Goal: Book appointment/travel/reservation

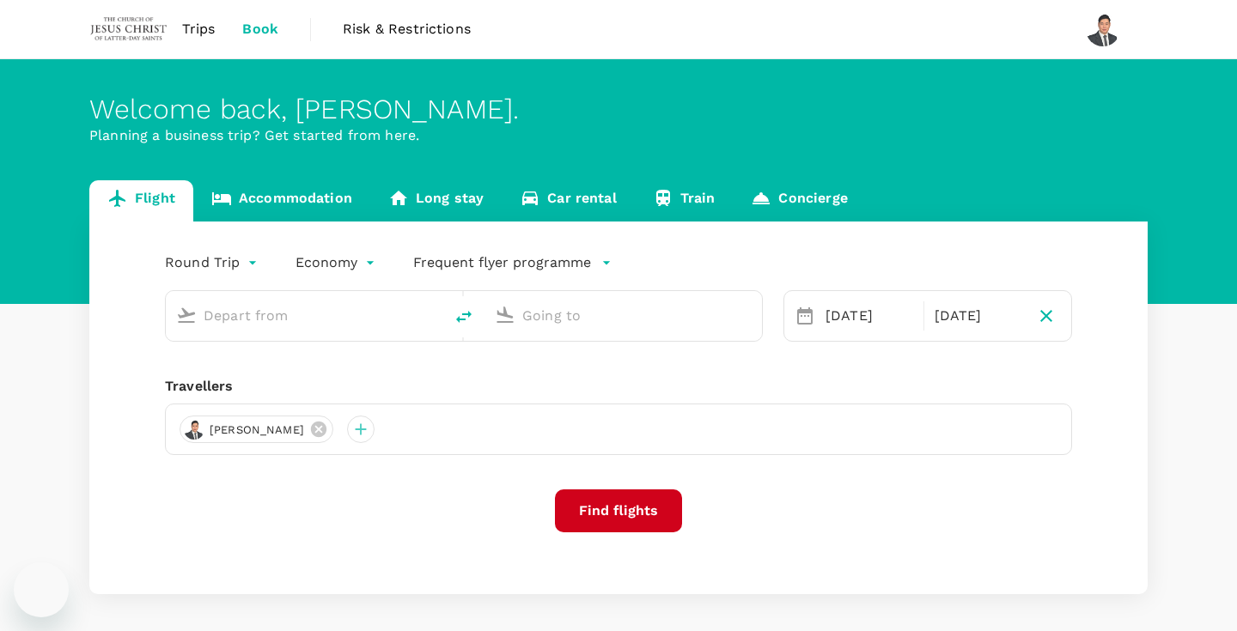
type input "Kuching Intl (KCH)"
type input "Kota Kinabalu Intl (BKI)"
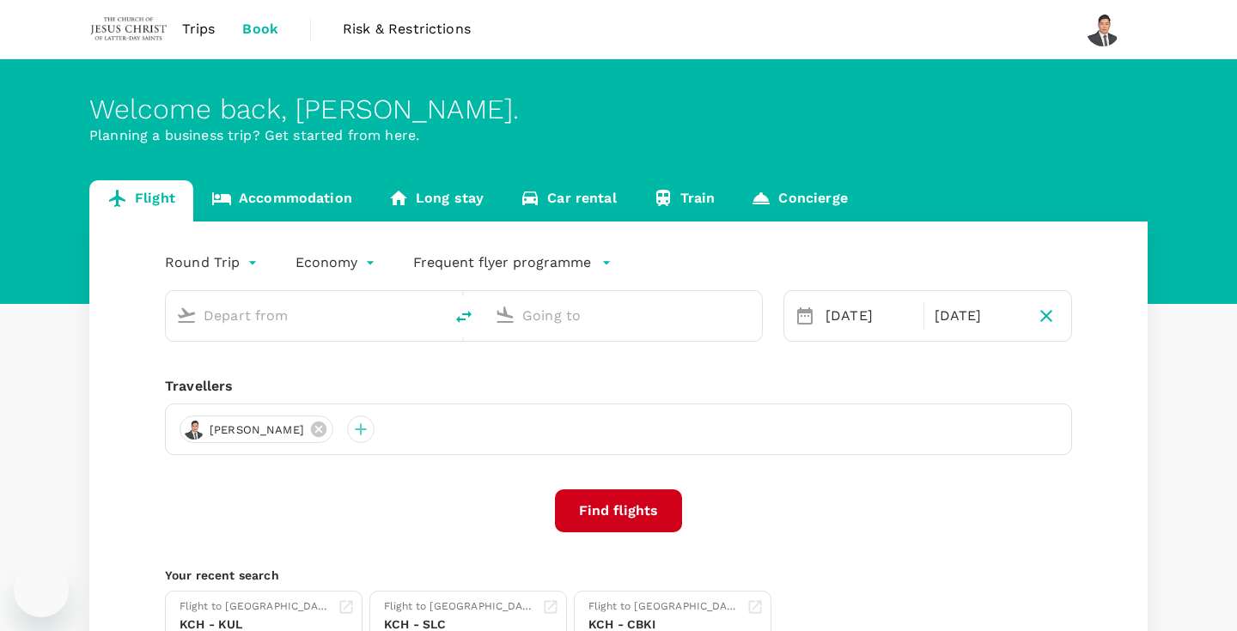
type input "Kuching Intl (KCH)"
type input "Kota Kinabalu Intl (BKI)"
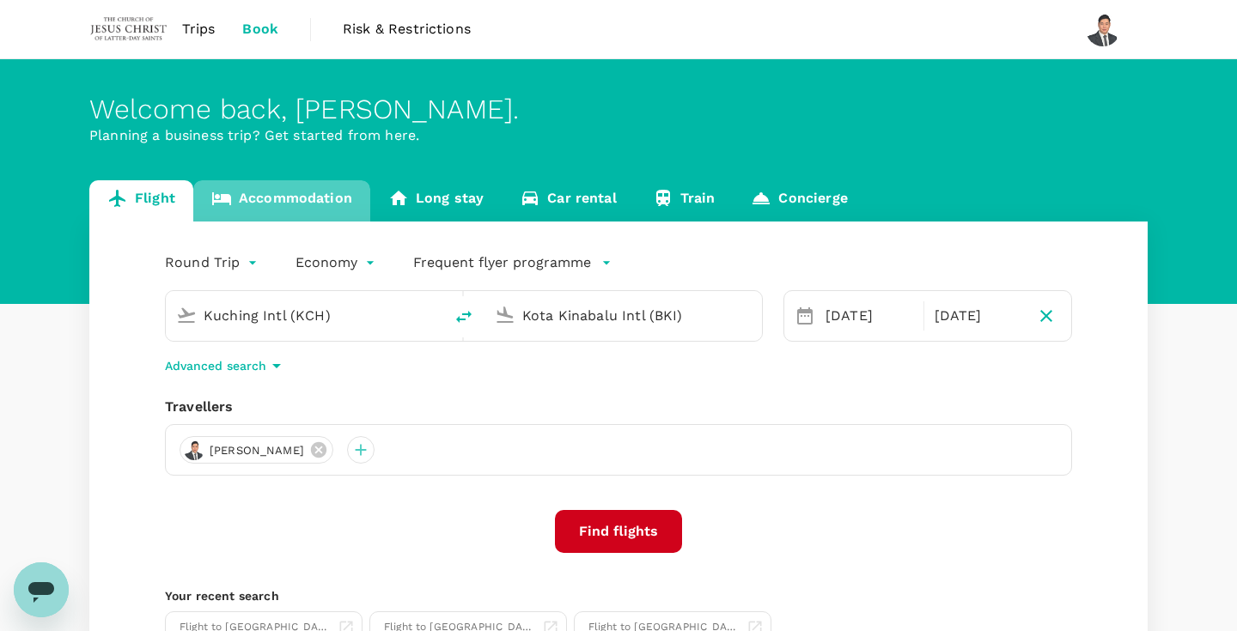
click at [297, 212] on link "Accommodation" at bounding box center [281, 200] width 177 height 41
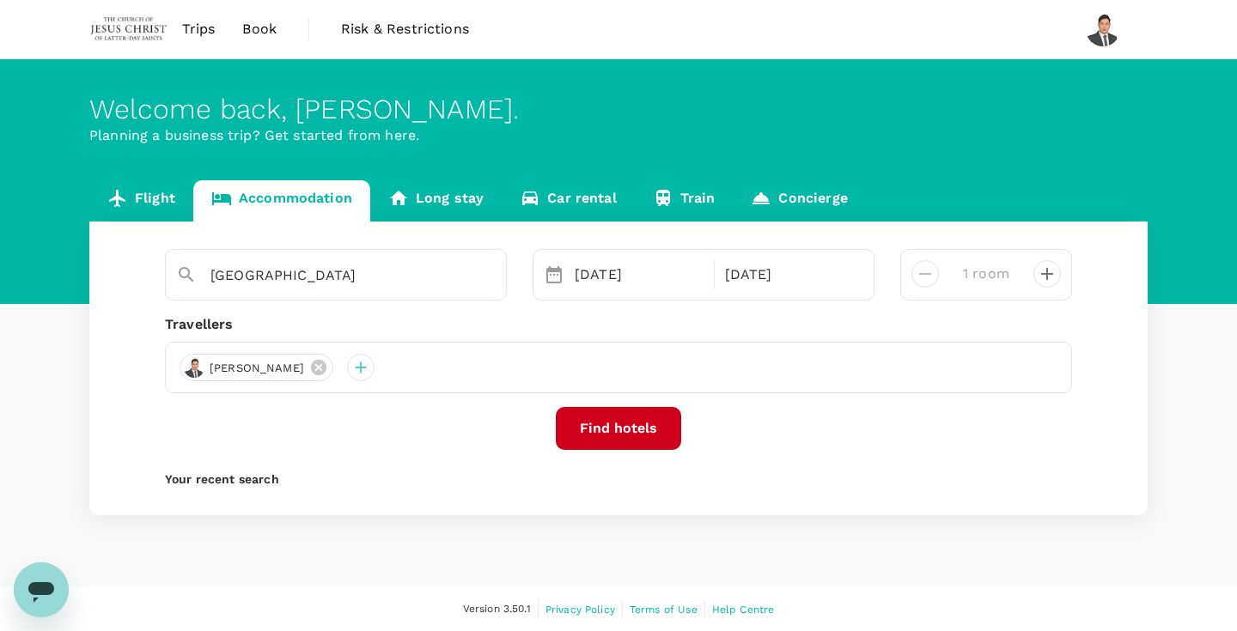
click at [608, 432] on button "Find hotels" at bounding box center [618, 428] width 125 height 43
click at [734, 2] on div "Trips Book Risk & Restrictions" at bounding box center [618, 29] width 1058 height 58
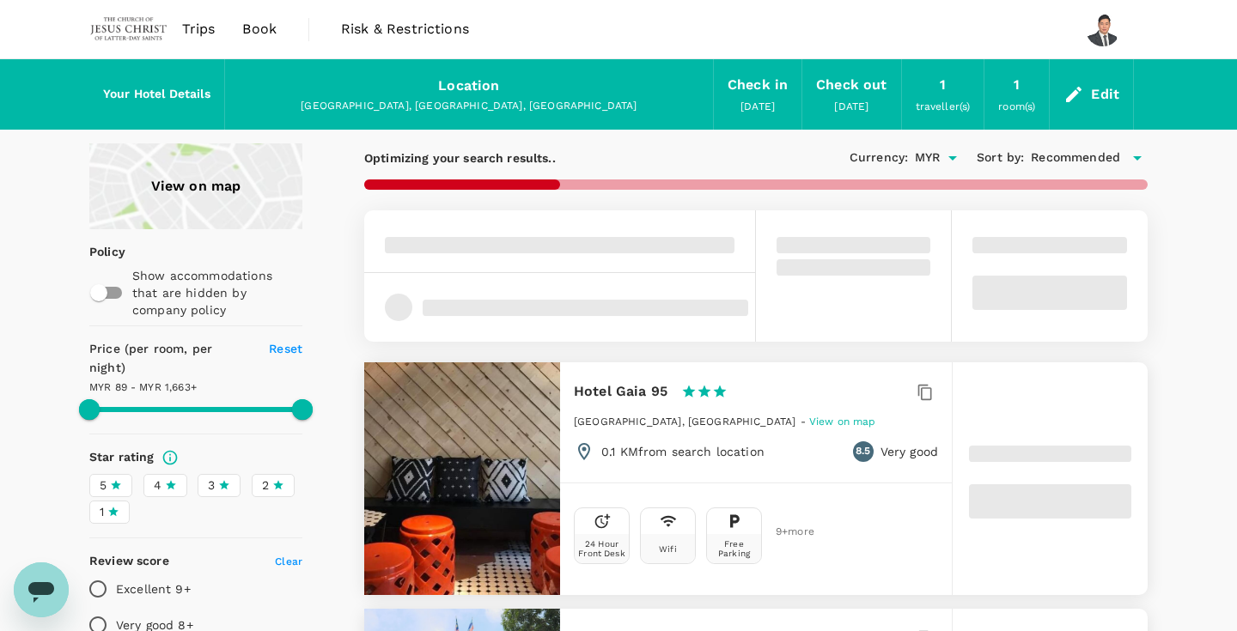
type input "1662.32"
type input "73.27"
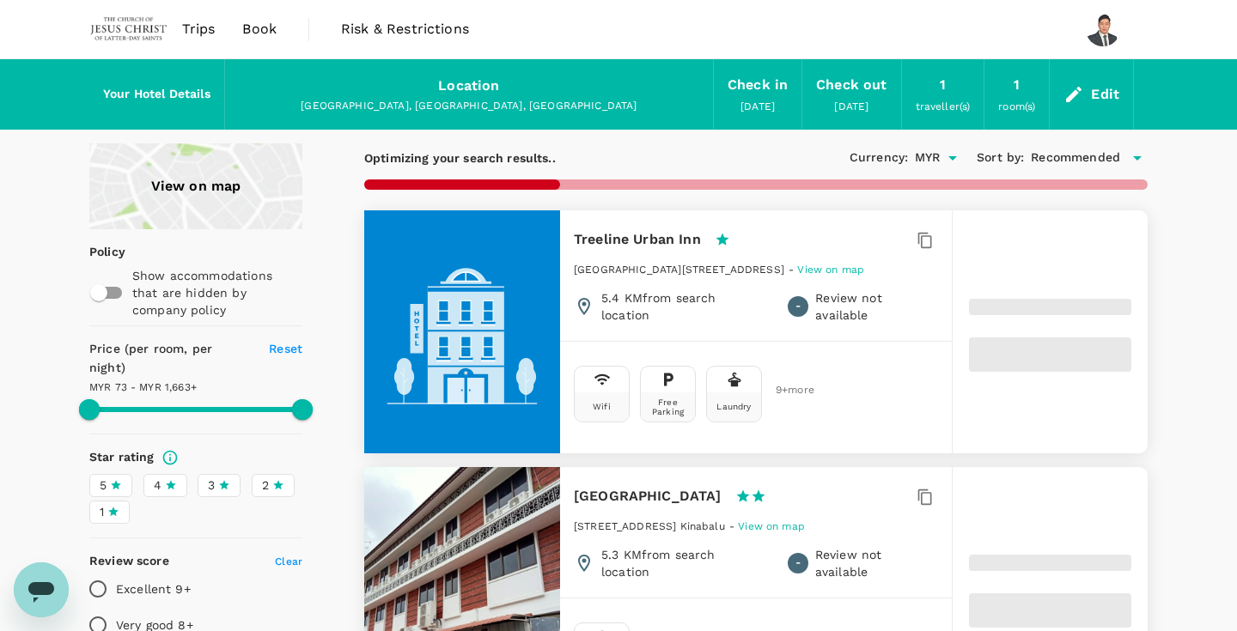
type input "1662.27"
type input "50.09"
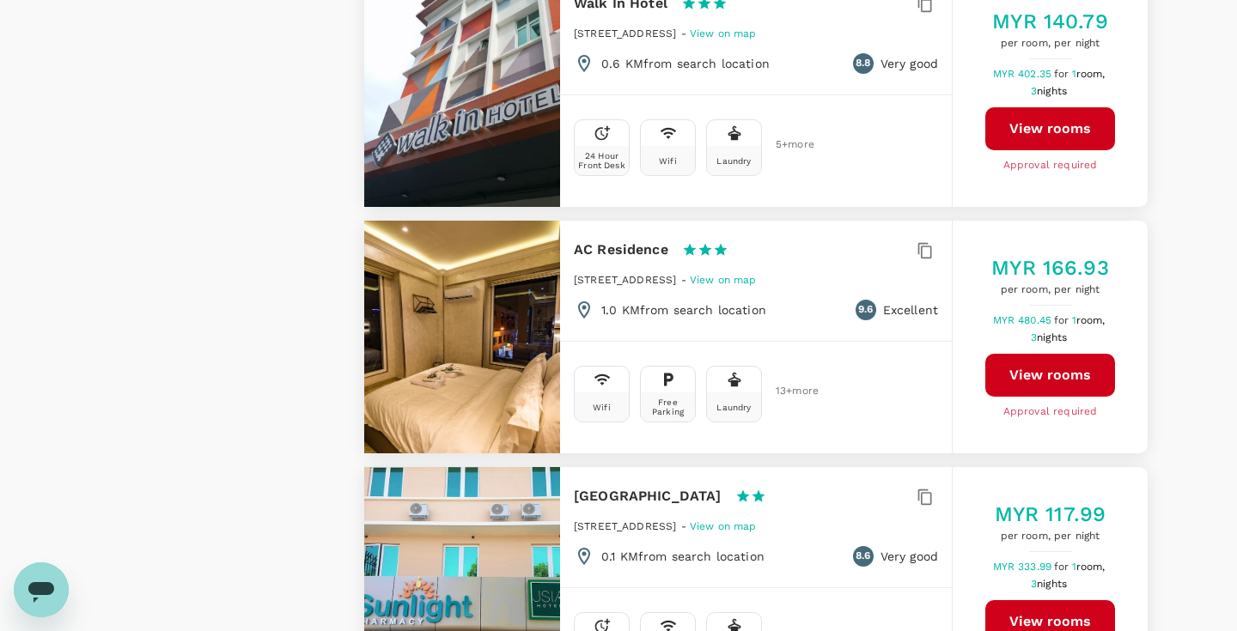
scroll to position [4746, 0]
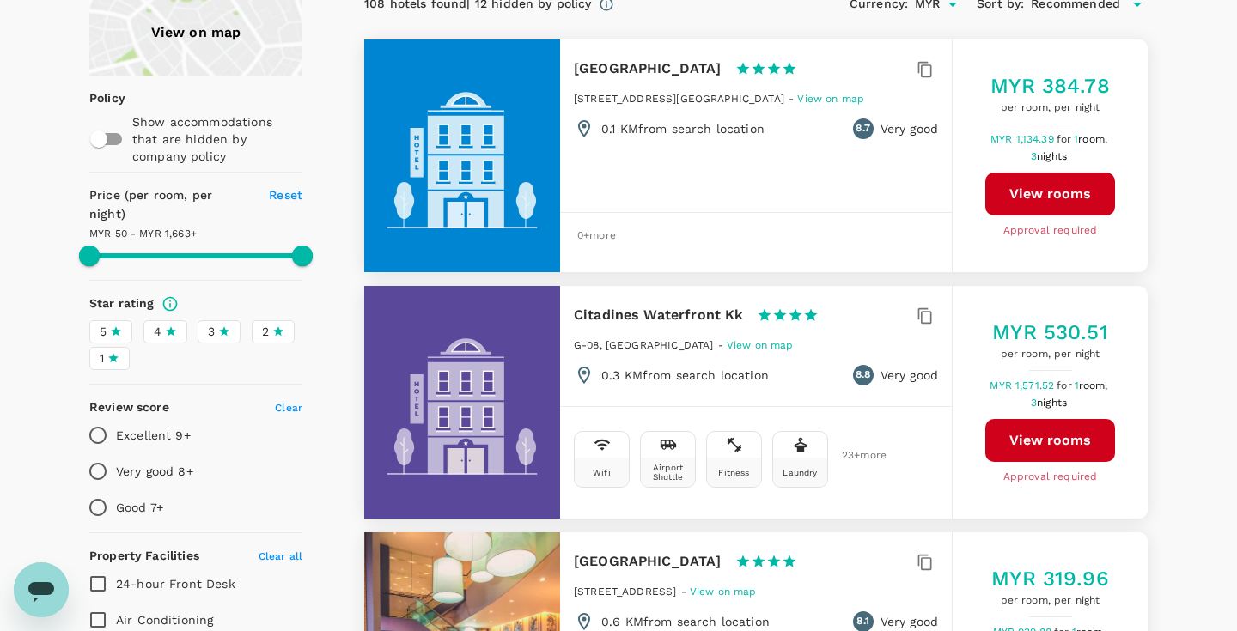
scroll to position [0, 0]
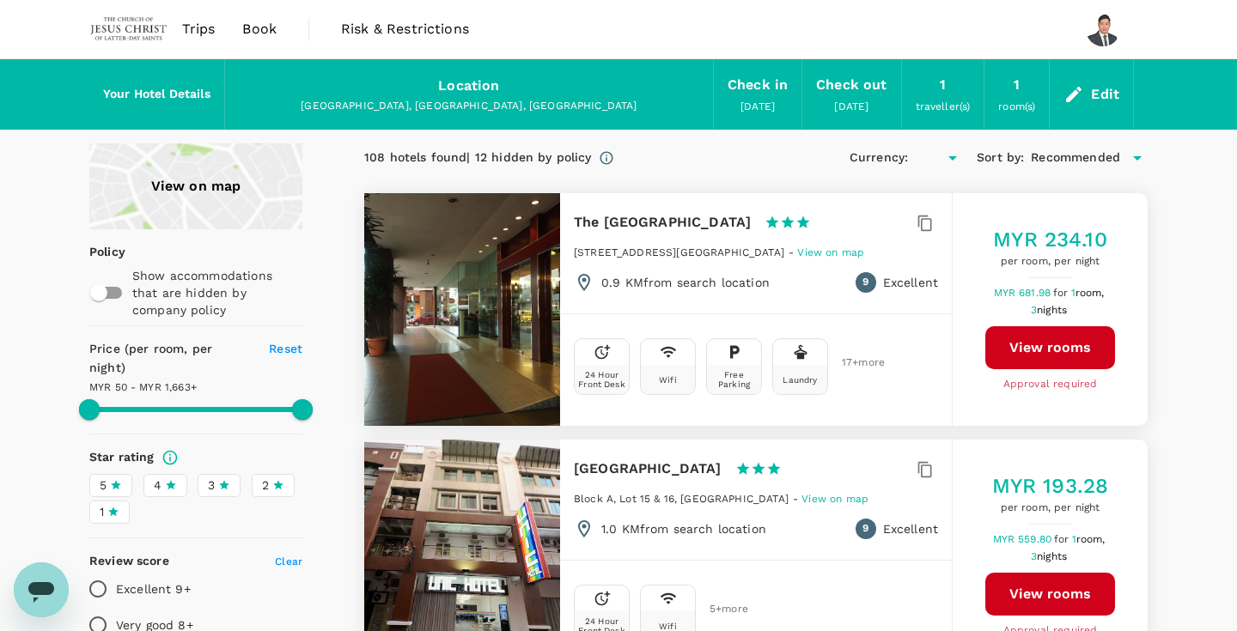
type input "1662.09"
type input "MYR"
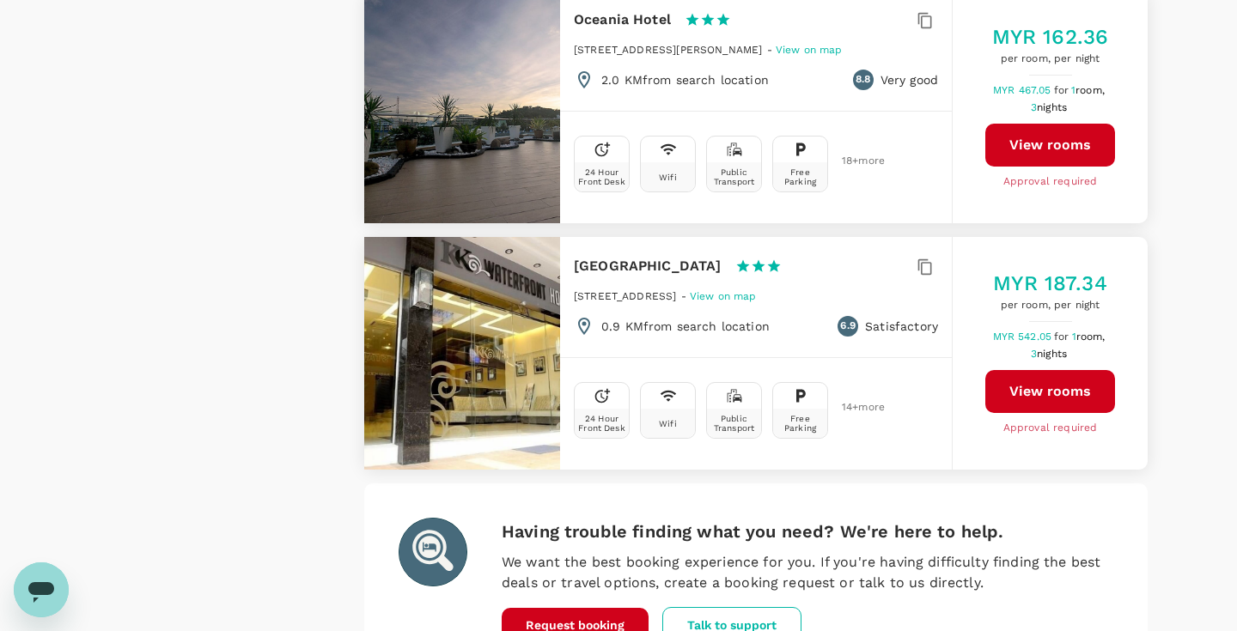
scroll to position [4766, 0]
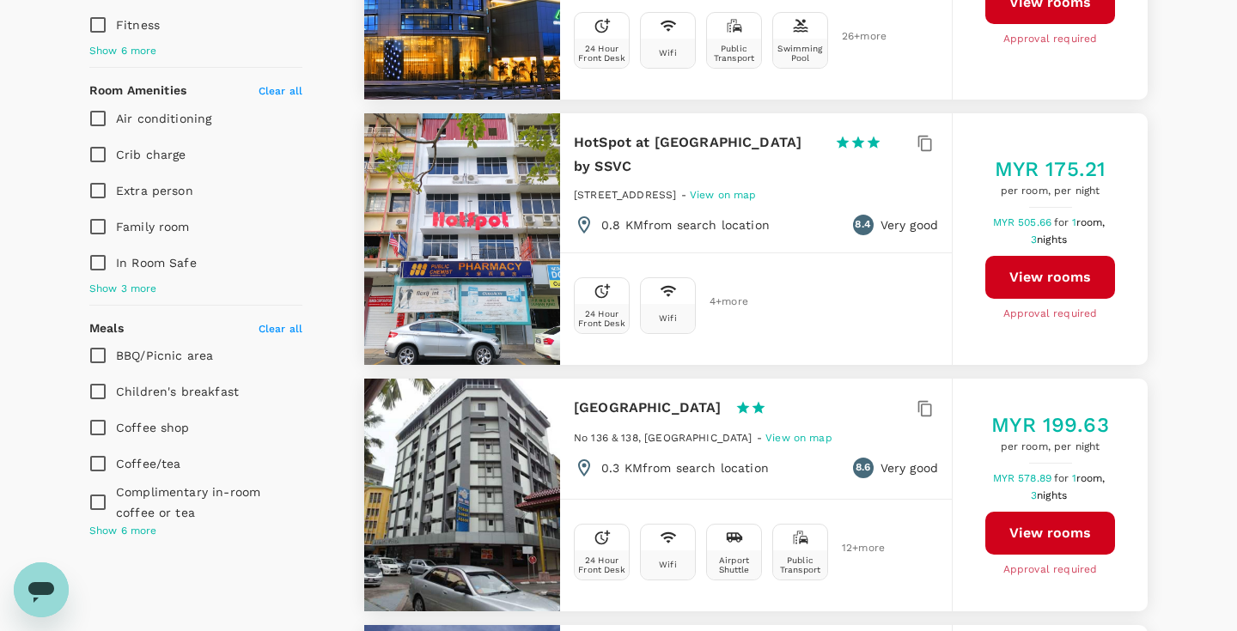
scroll to position [0, 0]
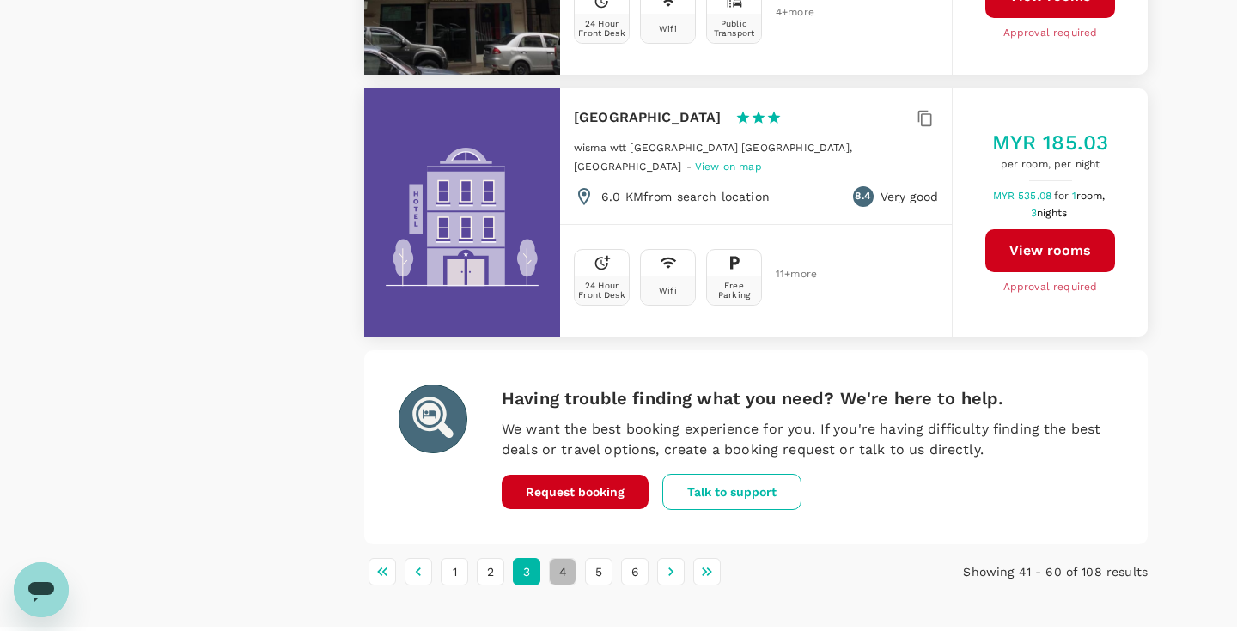
click at [555, 558] on button "4" at bounding box center [562, 571] width 27 height 27
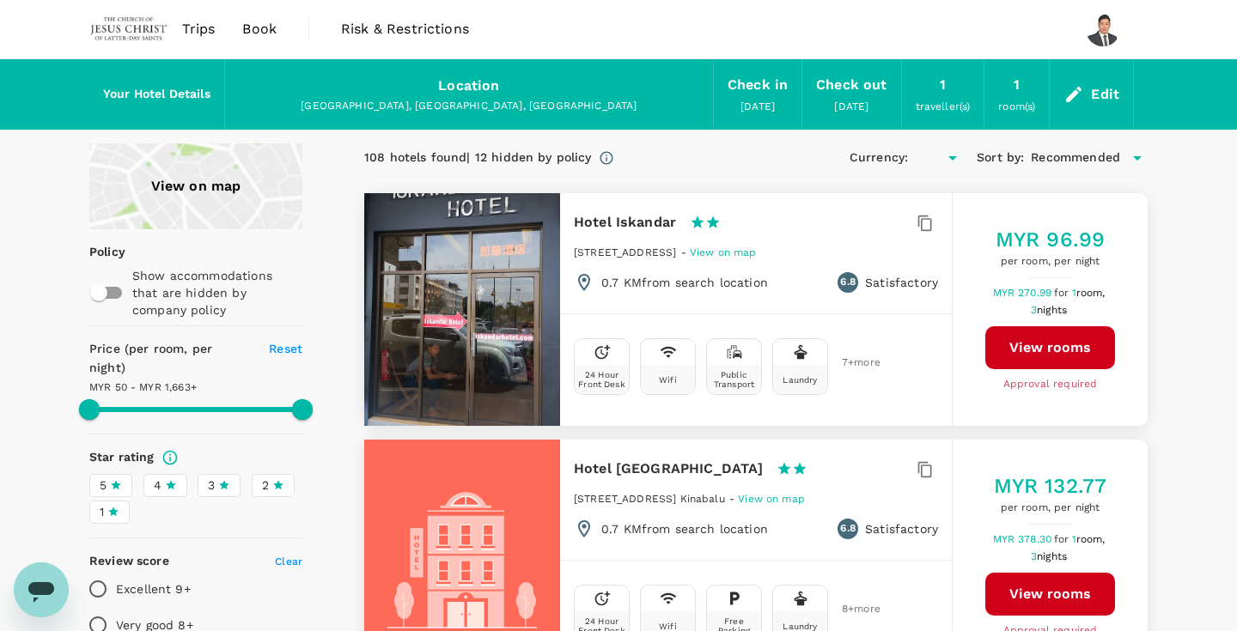
type input "1662.09"
type input "MYR"
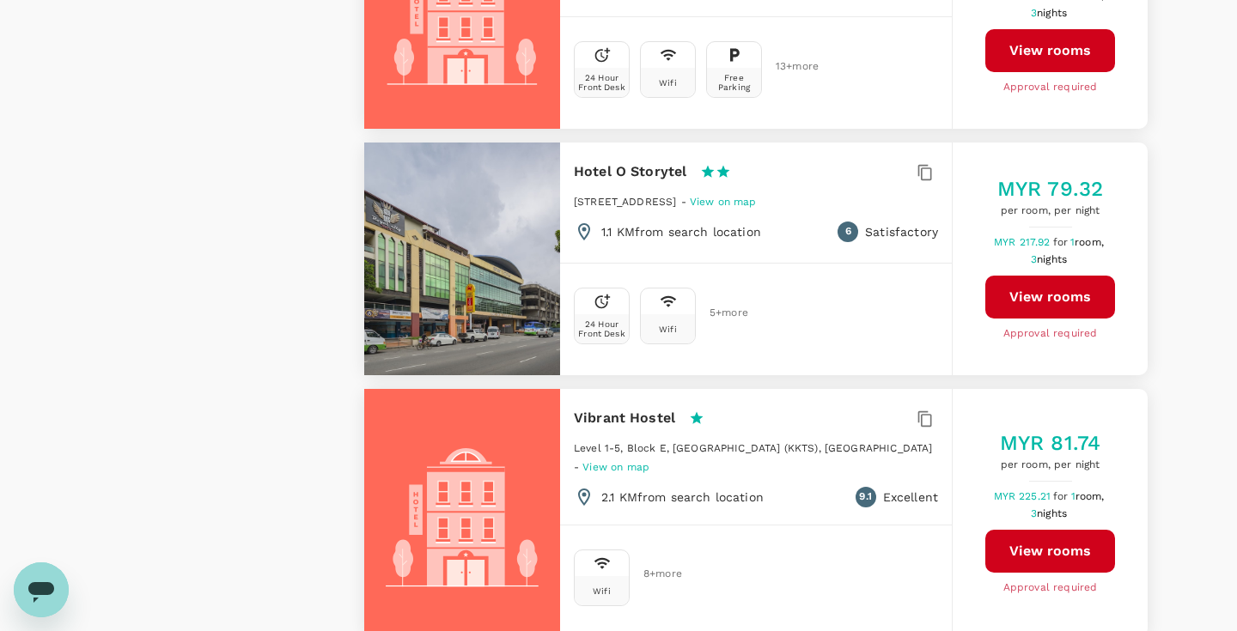
scroll to position [4787, 0]
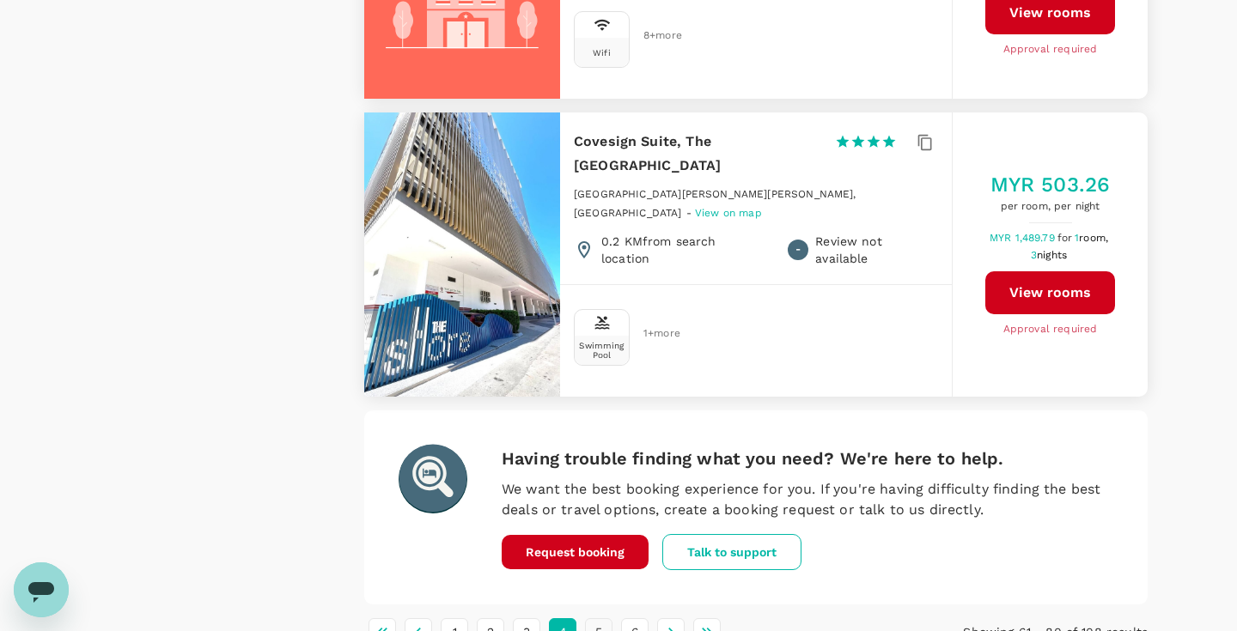
click at [604, 618] on button "5" at bounding box center [598, 631] width 27 height 27
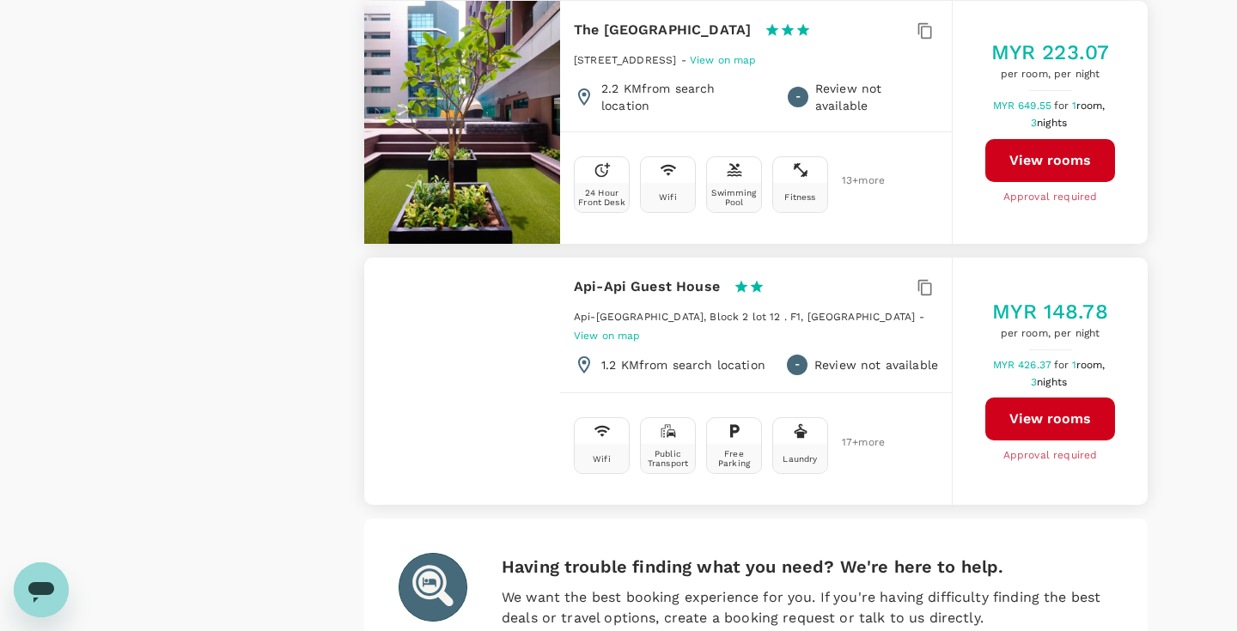
scroll to position [4930, 0]
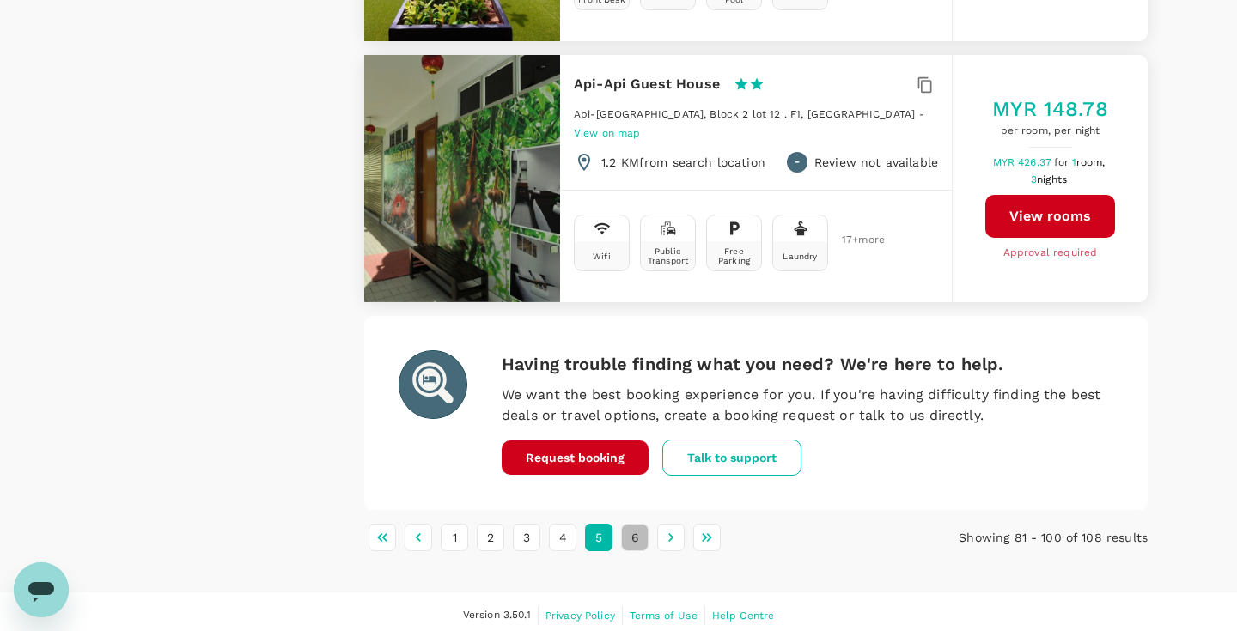
click at [641, 527] on button "6" at bounding box center [634, 537] width 27 height 27
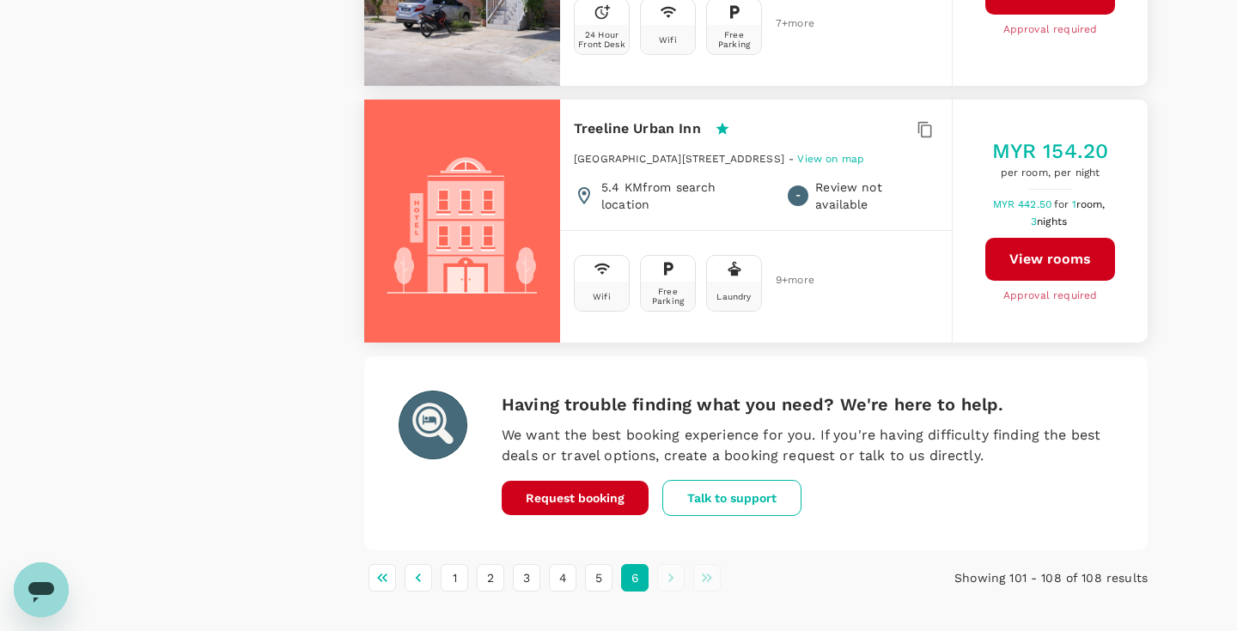
scroll to position [1939, 0]
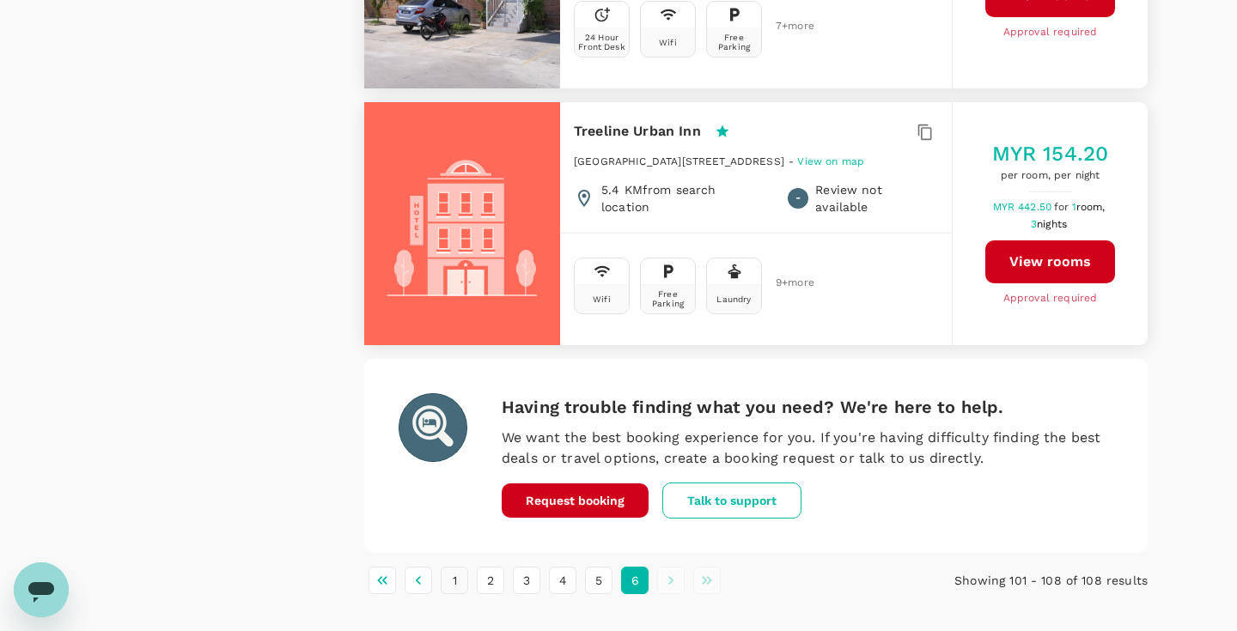
click at [453, 567] on button "1" at bounding box center [454, 580] width 27 height 27
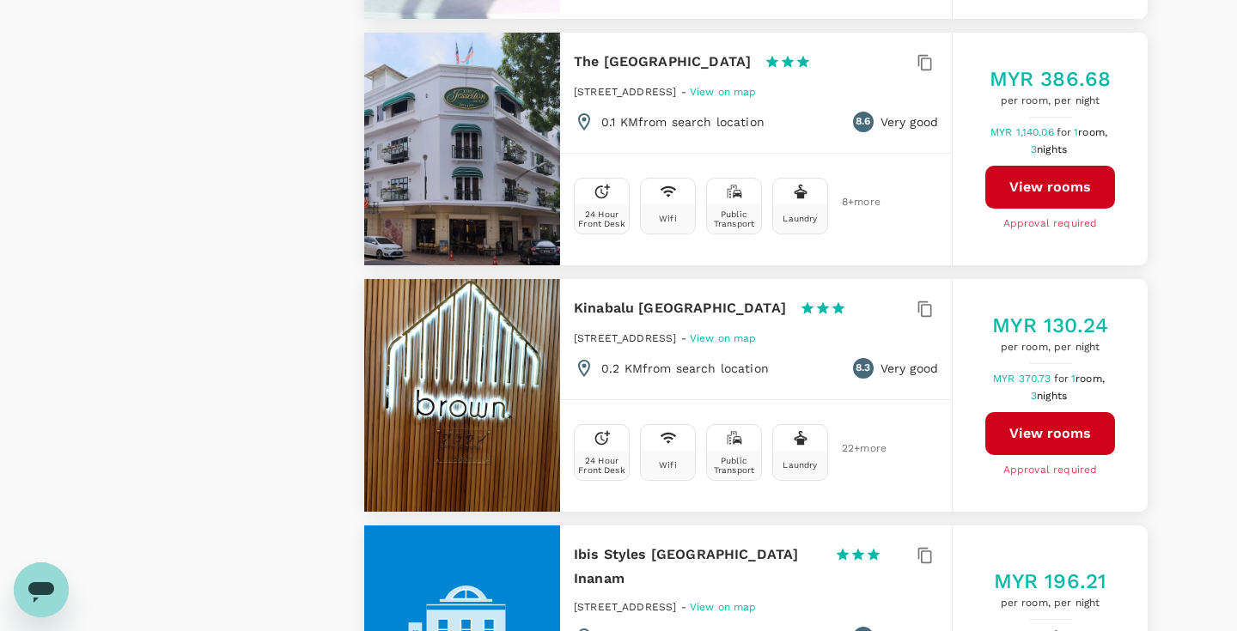
scroll to position [2448, 0]
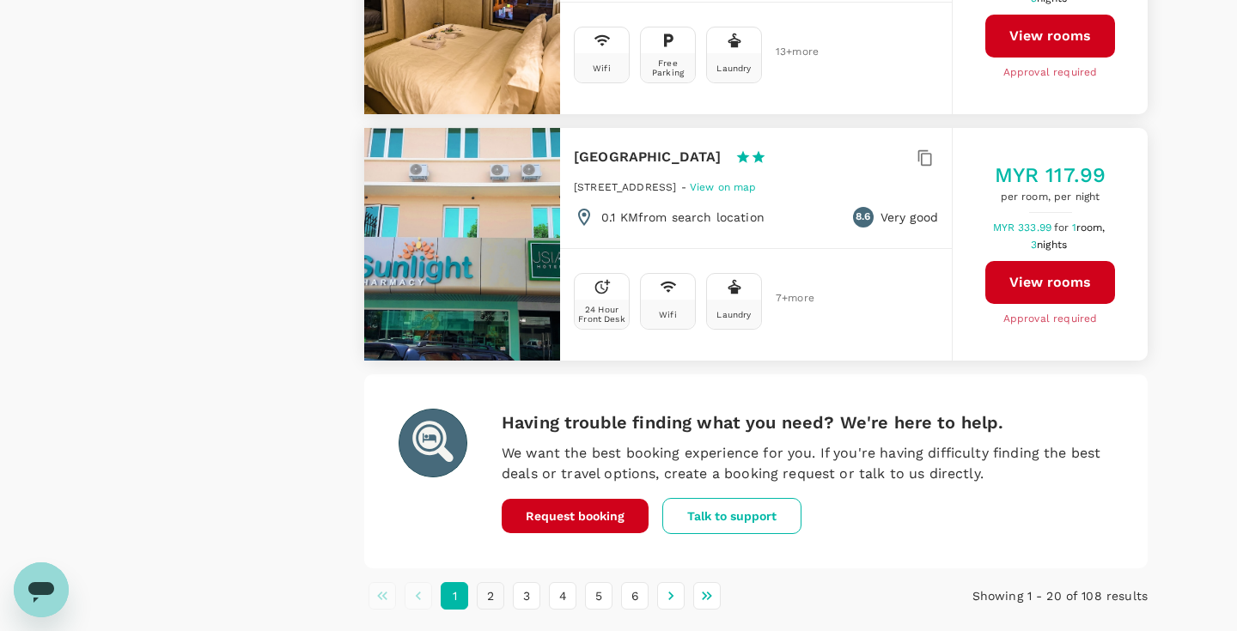
click at [490, 582] on button "2" at bounding box center [490, 595] width 27 height 27
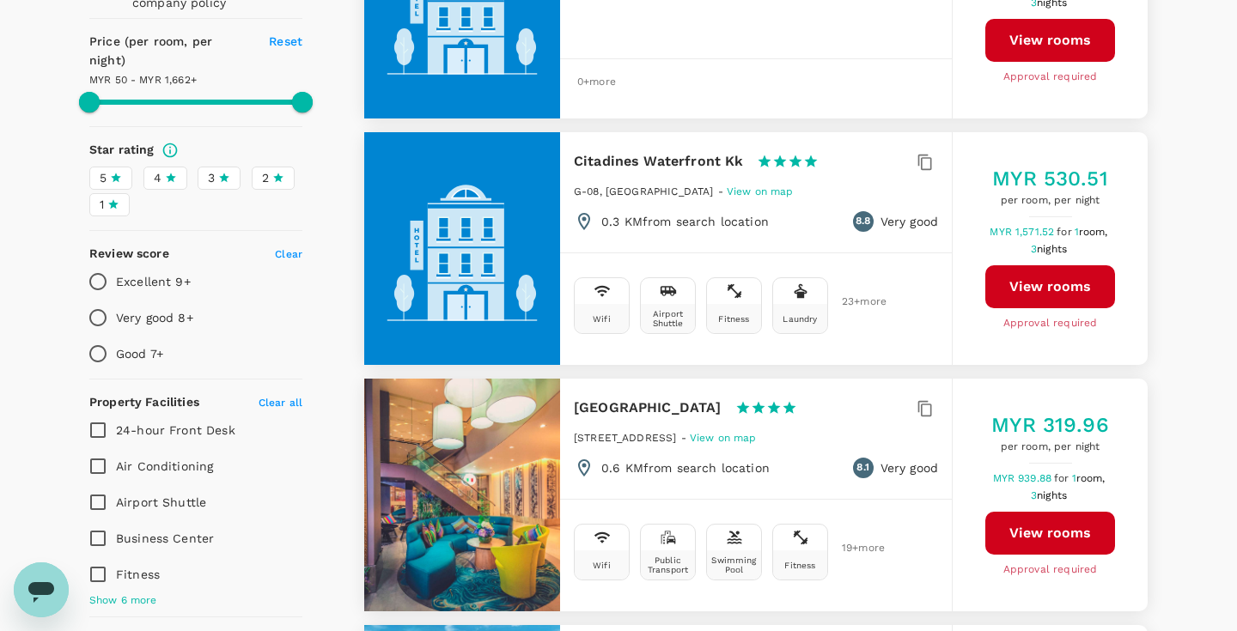
scroll to position [0, 0]
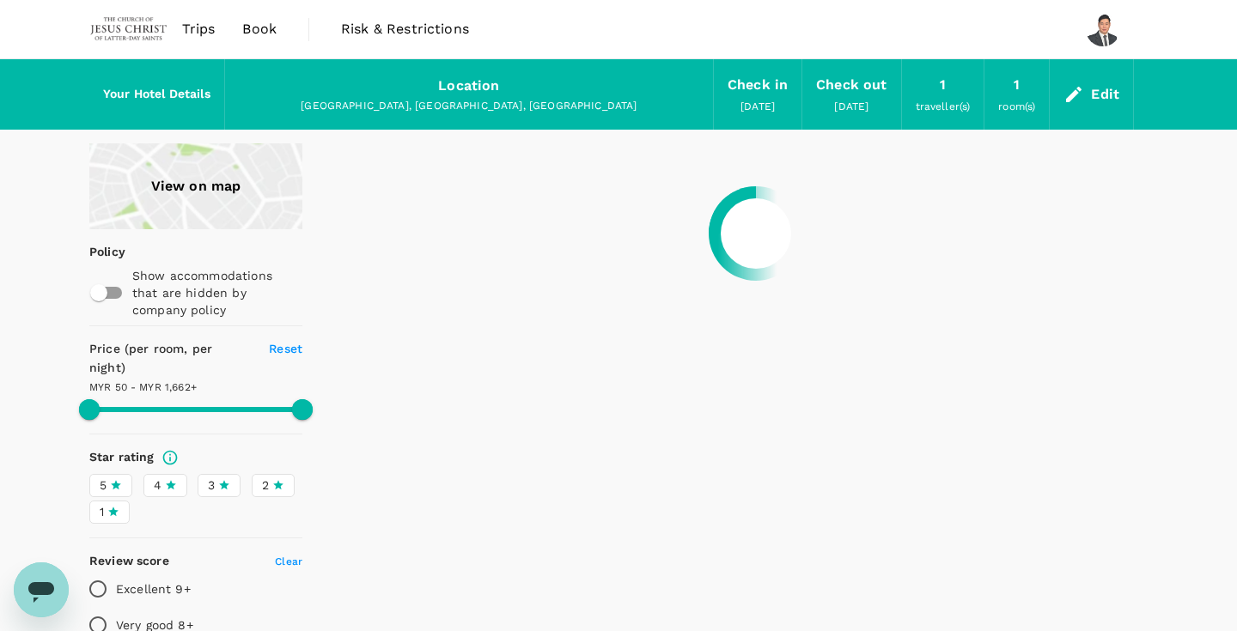
type input "1662.09"
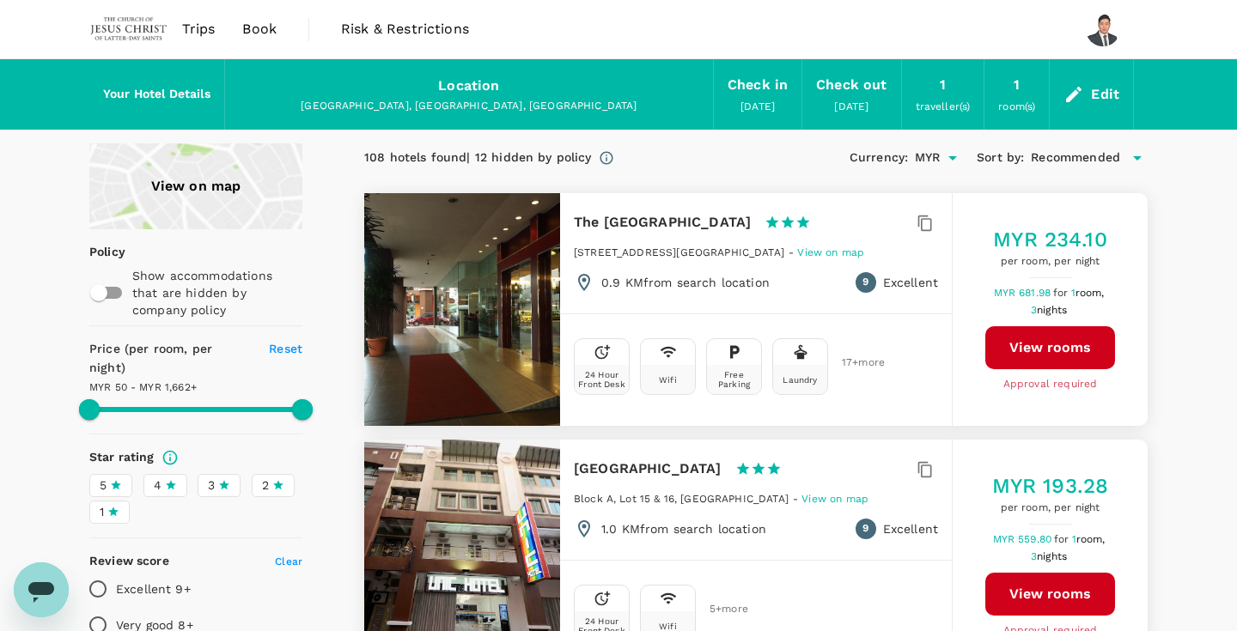
click at [253, 31] on span "Book" at bounding box center [259, 29] width 34 height 21
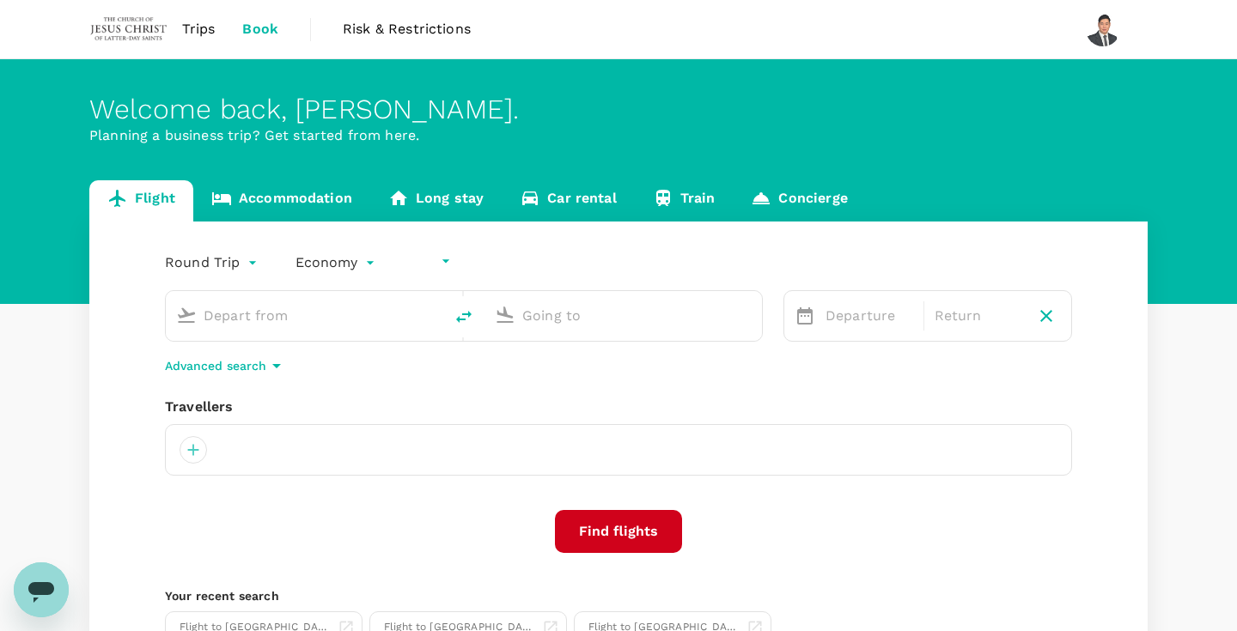
type input "undefined, undefined (any)"
type input "Kuching Intl (KCH)"
type input "Kota Kinabalu Intl (BKI)"
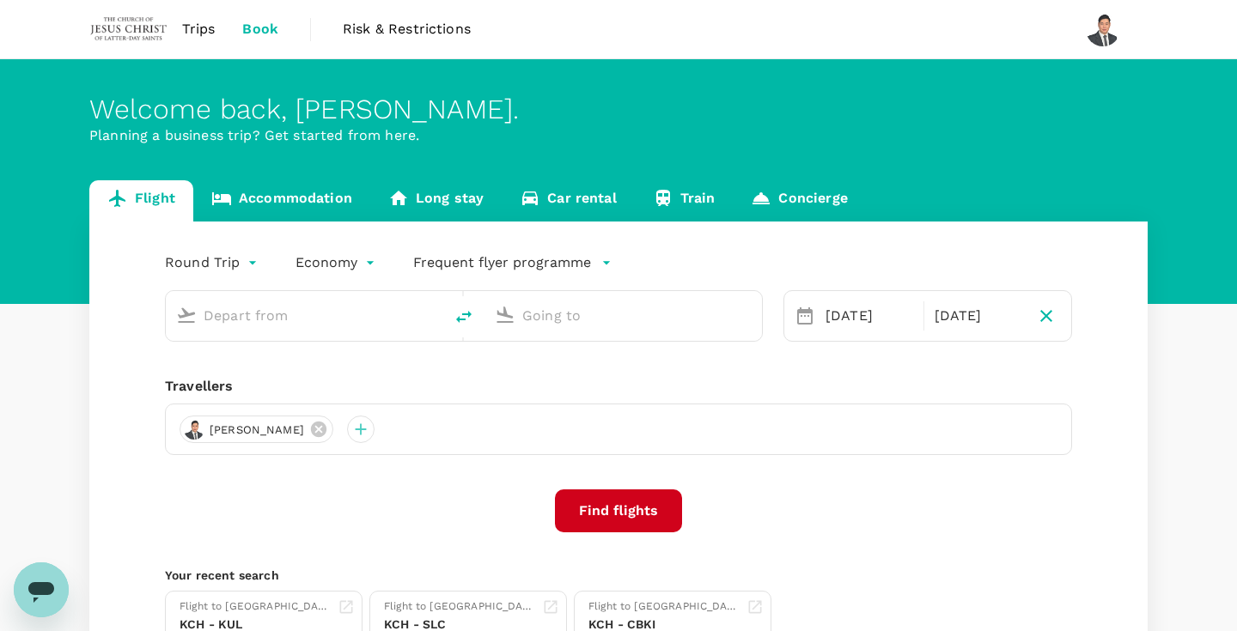
type input "Kuching Intl (KCH)"
type input "Kota Kinabalu Intl (BKI)"
type input "Kuching Intl (KCH)"
type input "Kota Kinabalu Intl (BKI)"
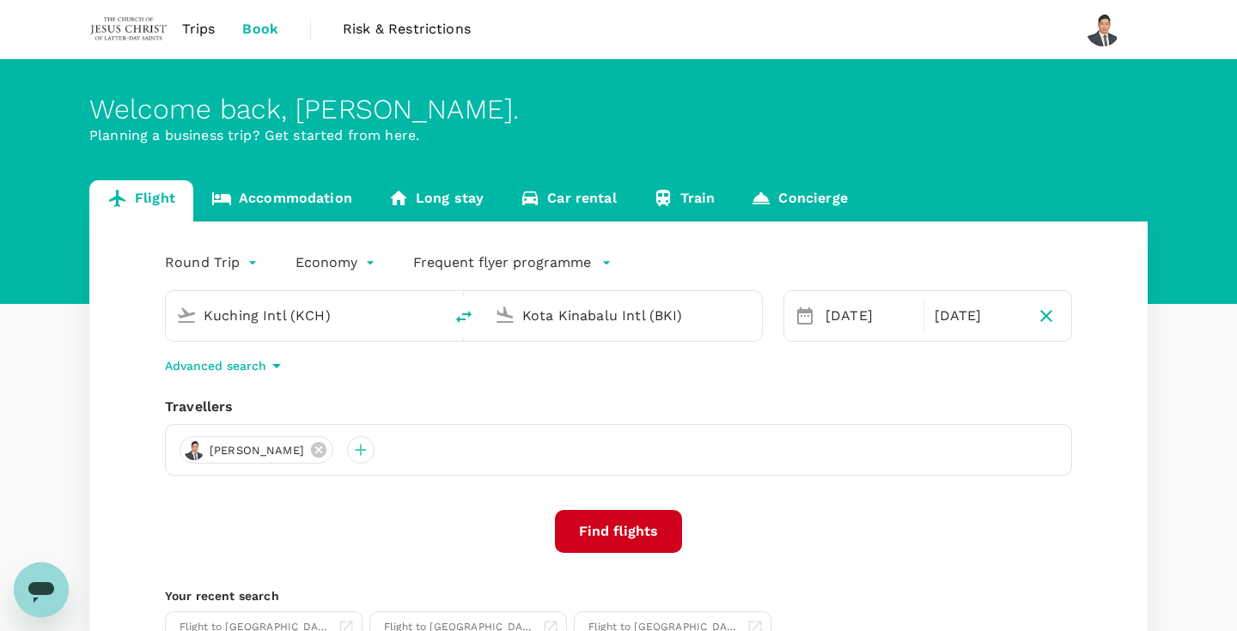
click at [224, 256] on body "Trips Book Risk & Restrictions Welcome back , [PERSON_NAME] . Planning a busine…" at bounding box center [618, 407] width 1237 height 815
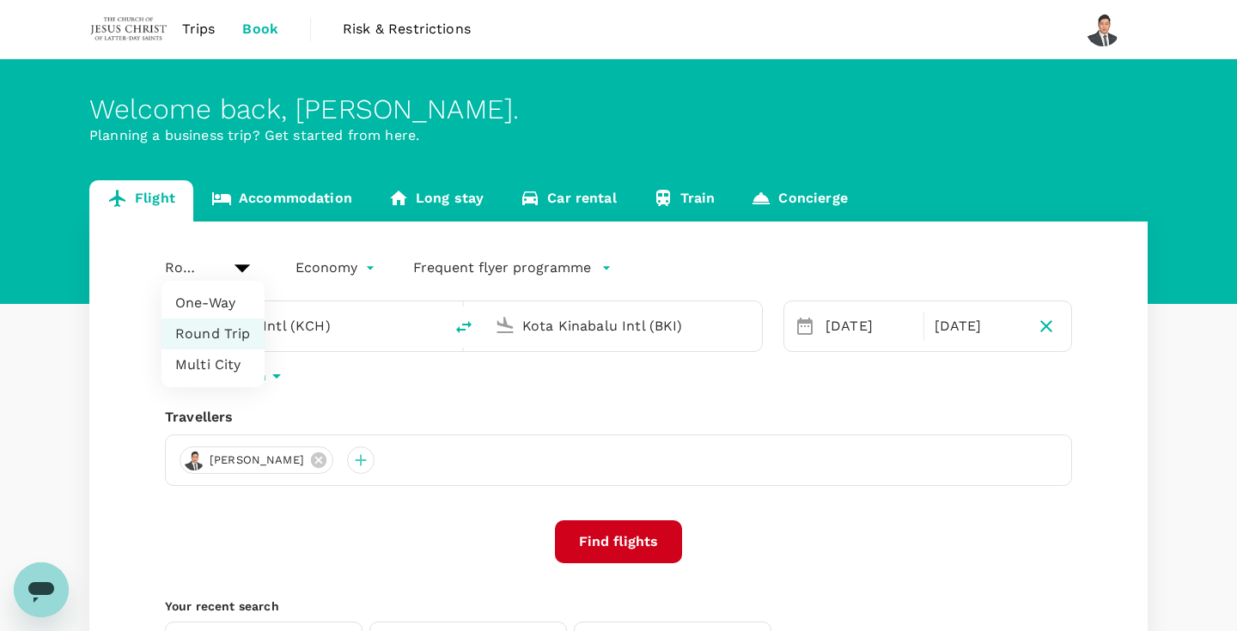
click at [508, 421] on div at bounding box center [618, 315] width 1237 height 631
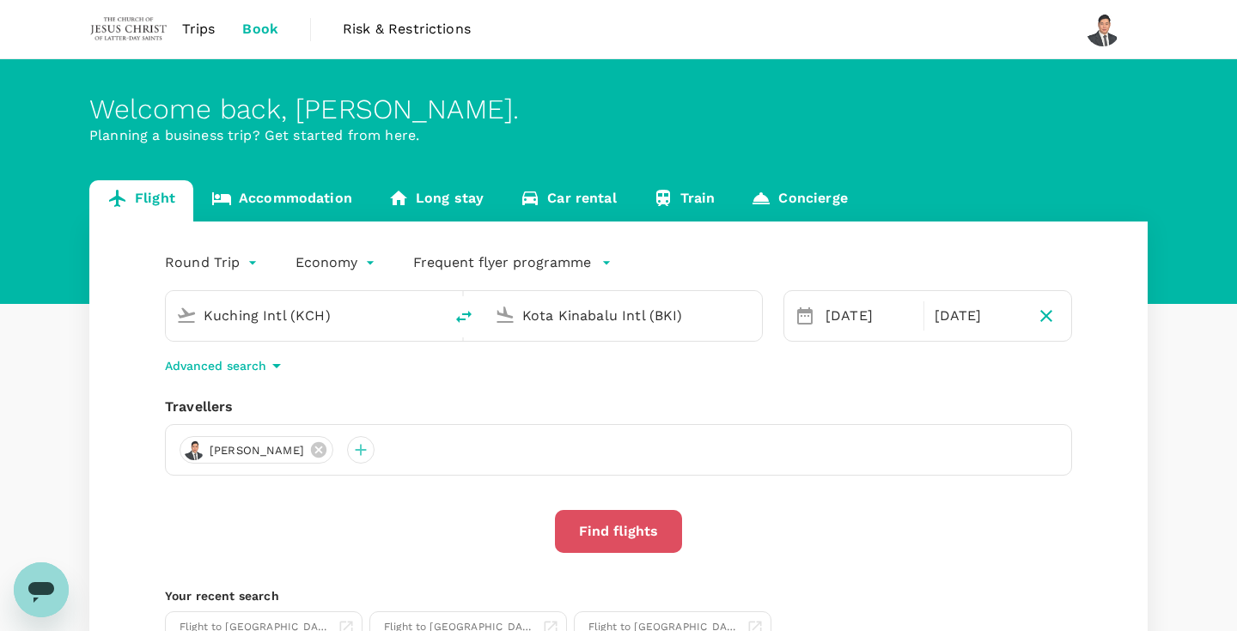
click at [673, 528] on button "Find flights" at bounding box center [618, 531] width 127 height 43
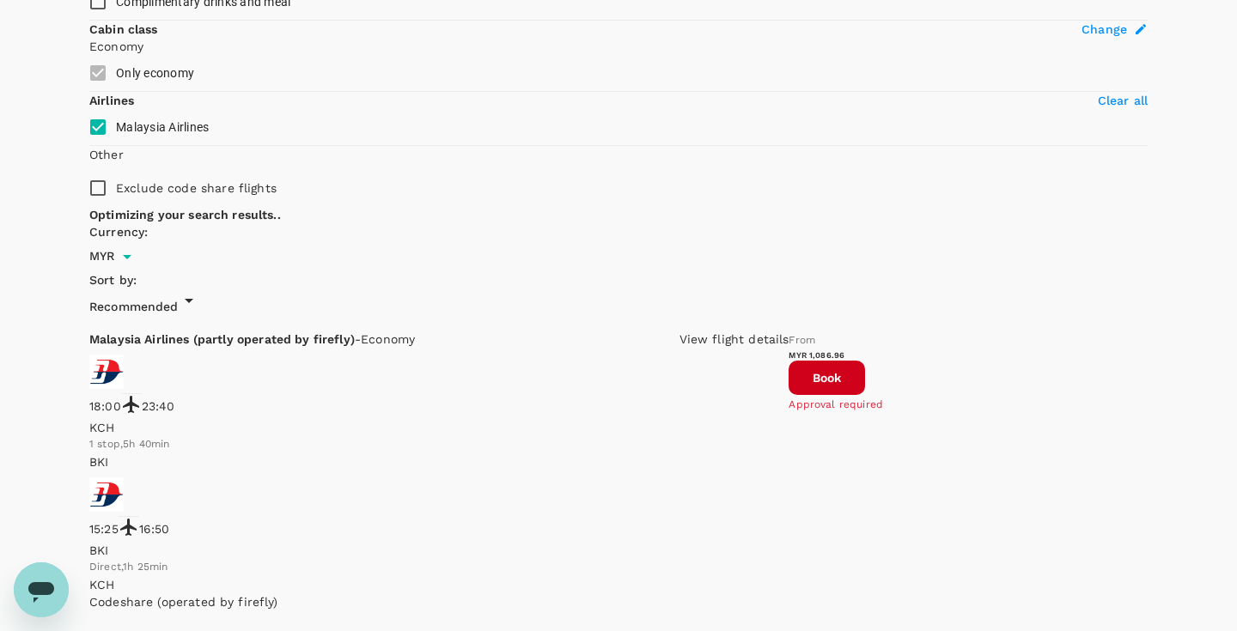
scroll to position [815, 0]
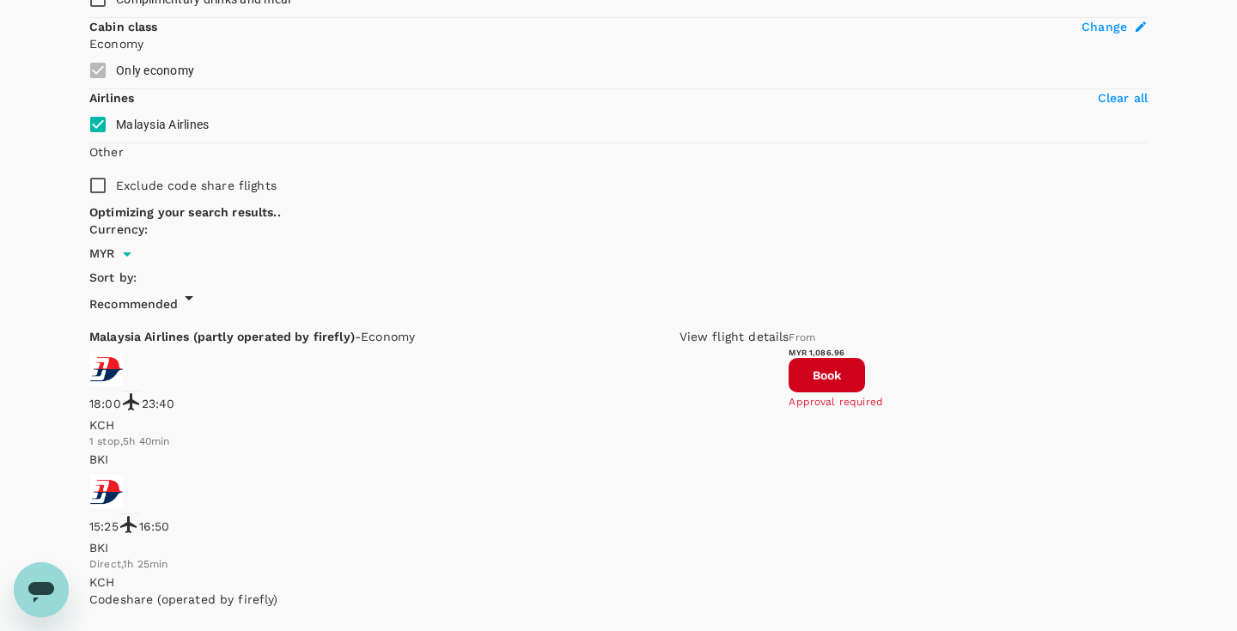
type input "1430"
checkbox input "false"
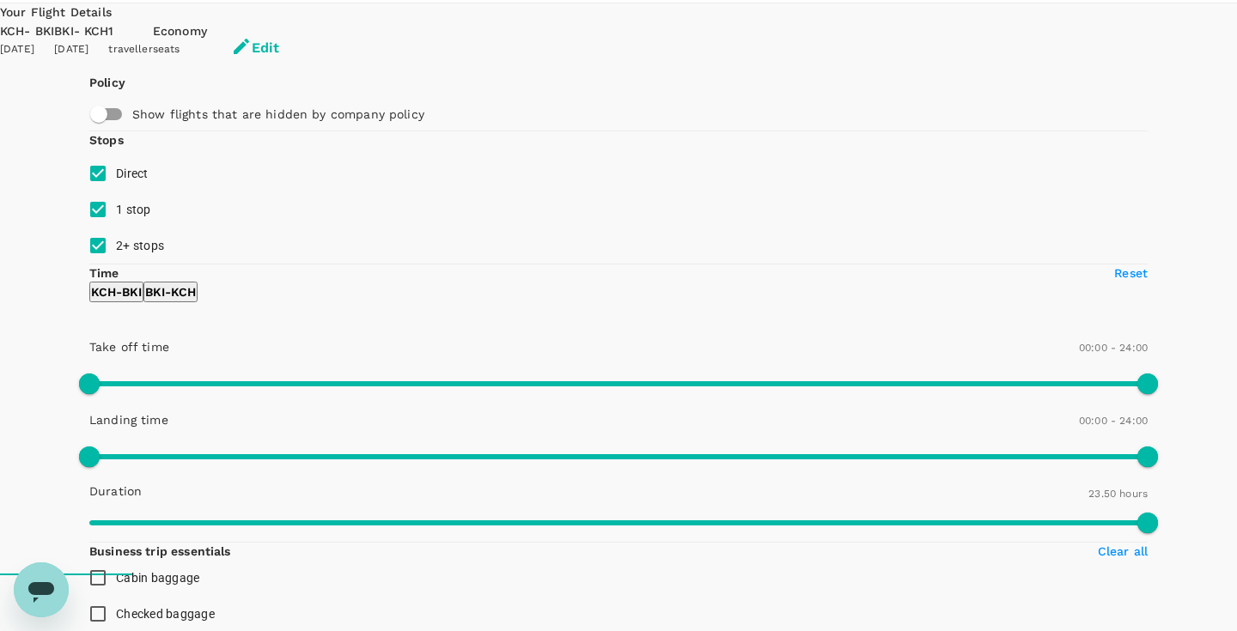
scroll to position [65, 0]
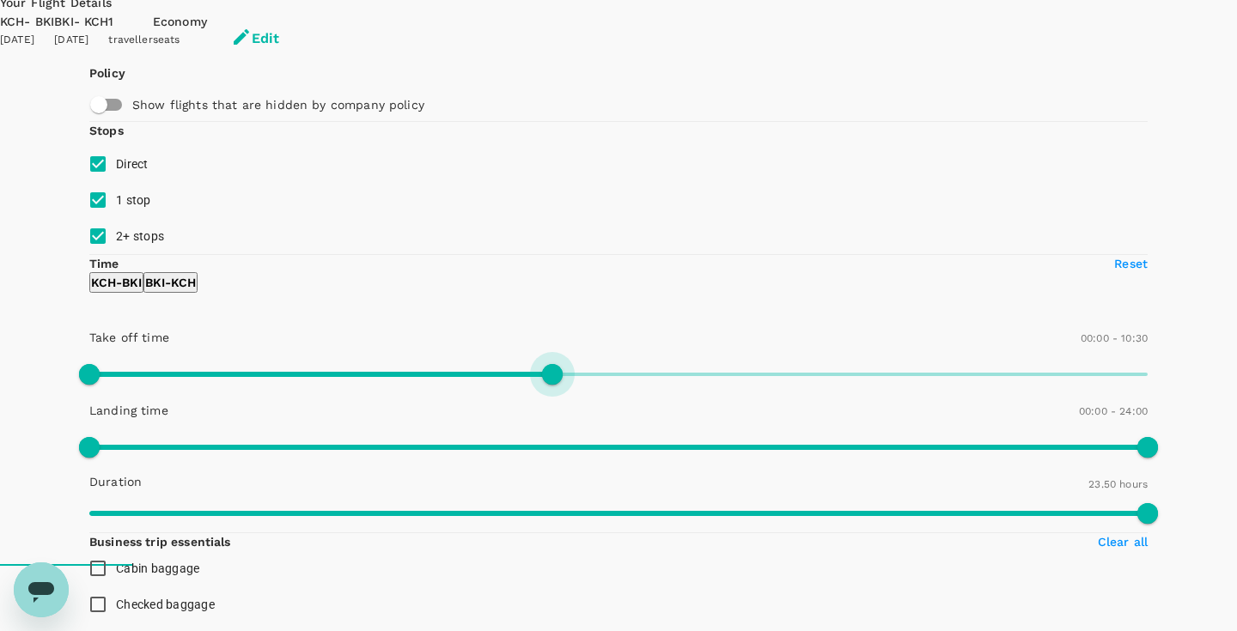
type input "690"
drag, startPoint x: 345, startPoint y: 443, endPoint x: 214, endPoint y: 453, distance: 131.7
click at [586, 385] on span at bounding box center [596, 374] width 21 height 21
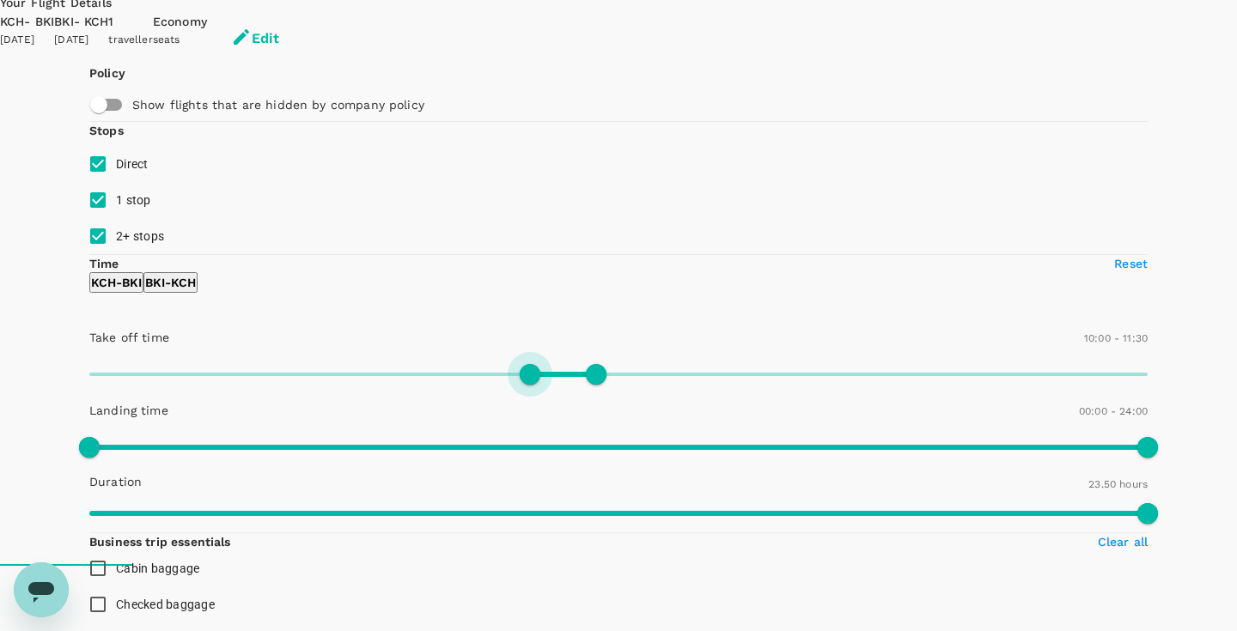
type input "660"
drag, startPoint x: 92, startPoint y: 447, endPoint x: 208, endPoint y: 451, distance: 116.0
click at [208, 387] on span at bounding box center [618, 375] width 1058 height 26
type input "870"
drag, startPoint x: 223, startPoint y: 442, endPoint x: 248, endPoint y: 442, distance: 24.9
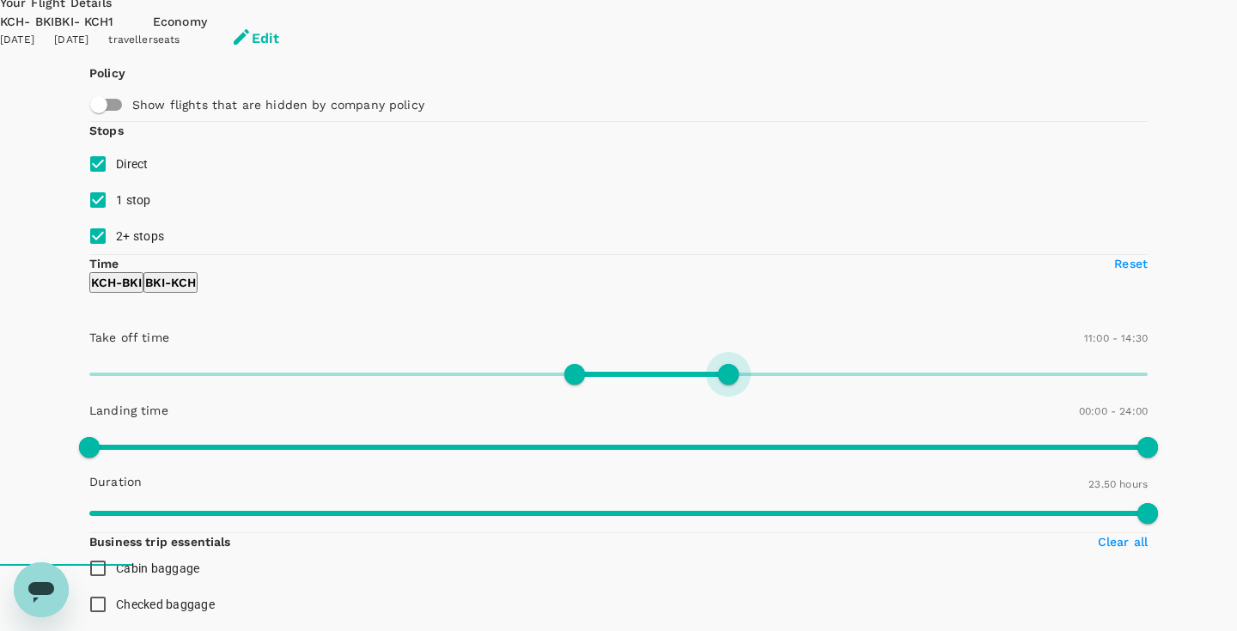
click at [718, 385] on span at bounding box center [728, 374] width 21 height 21
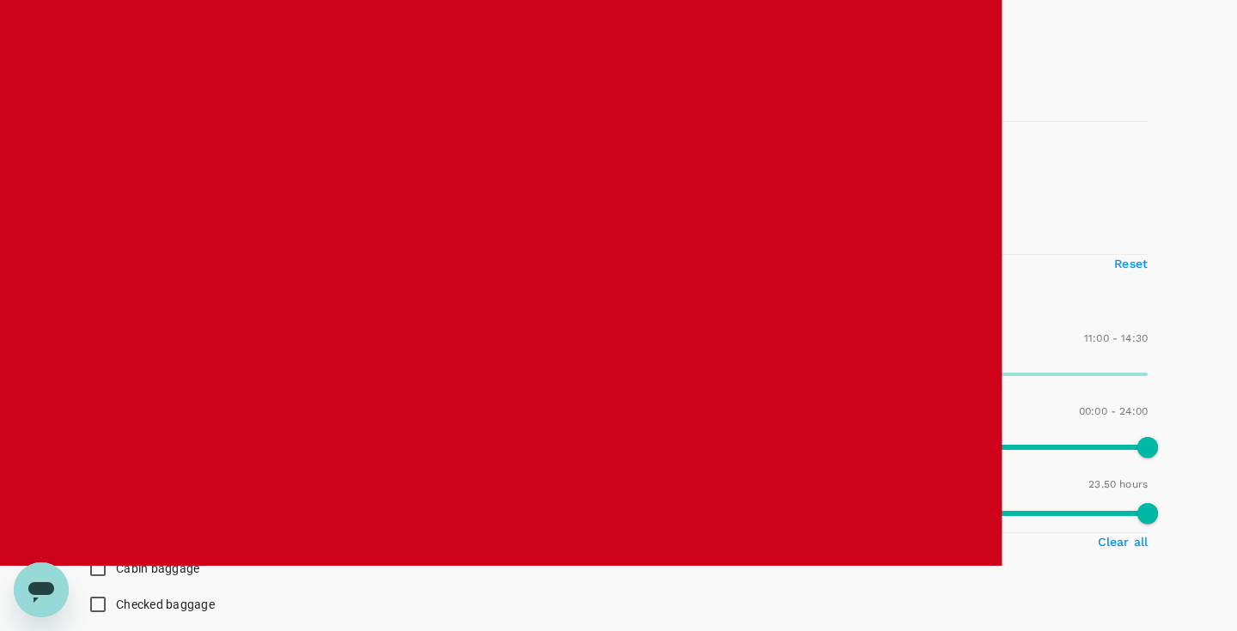
type input "MYR"
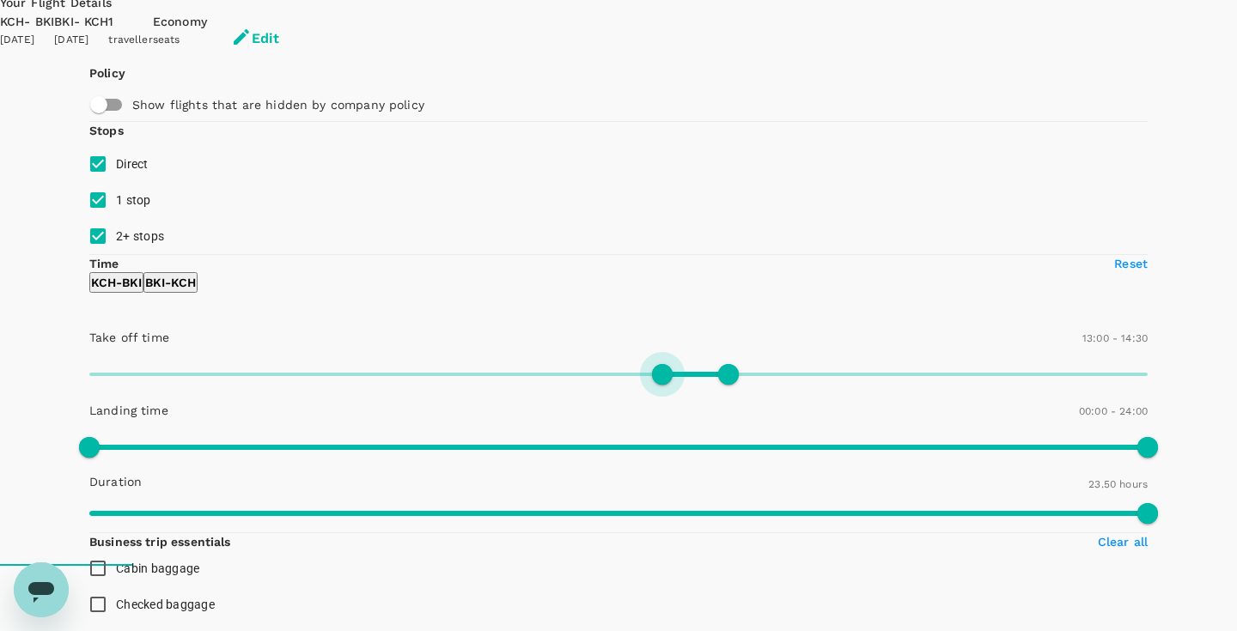
type input "780"
drag, startPoint x: 208, startPoint y: 441, endPoint x: 230, endPoint y: 444, distance: 22.5
click at [652, 385] on span at bounding box center [662, 374] width 21 height 21
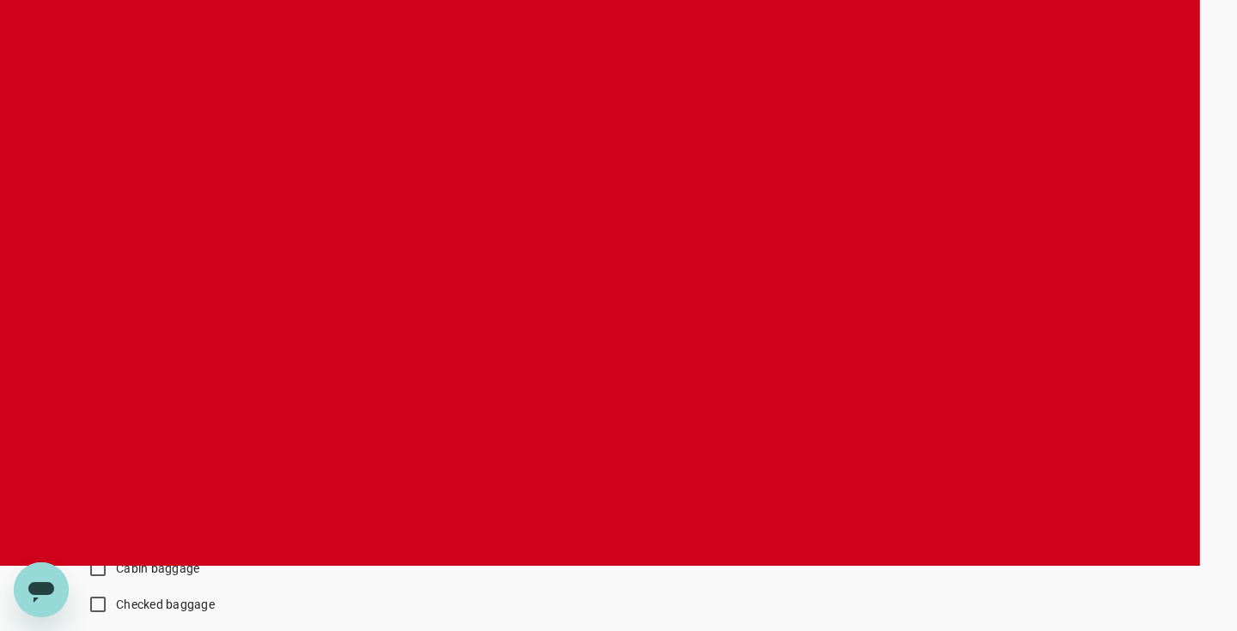
click at [196, 291] on p "BKI - KCH" at bounding box center [170, 282] width 51 height 17
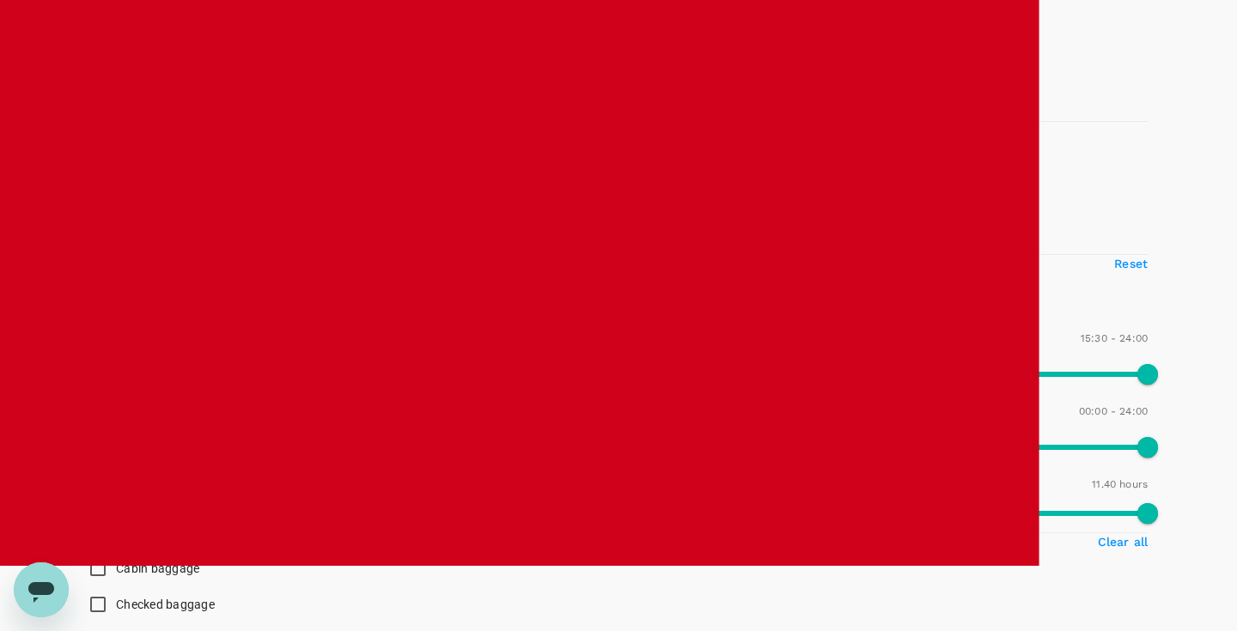
type input "900"
drag, startPoint x: 88, startPoint y: 445, endPoint x: 257, endPoint y: 447, distance: 168.3
click at [740, 385] on span at bounding box center [750, 374] width 21 height 21
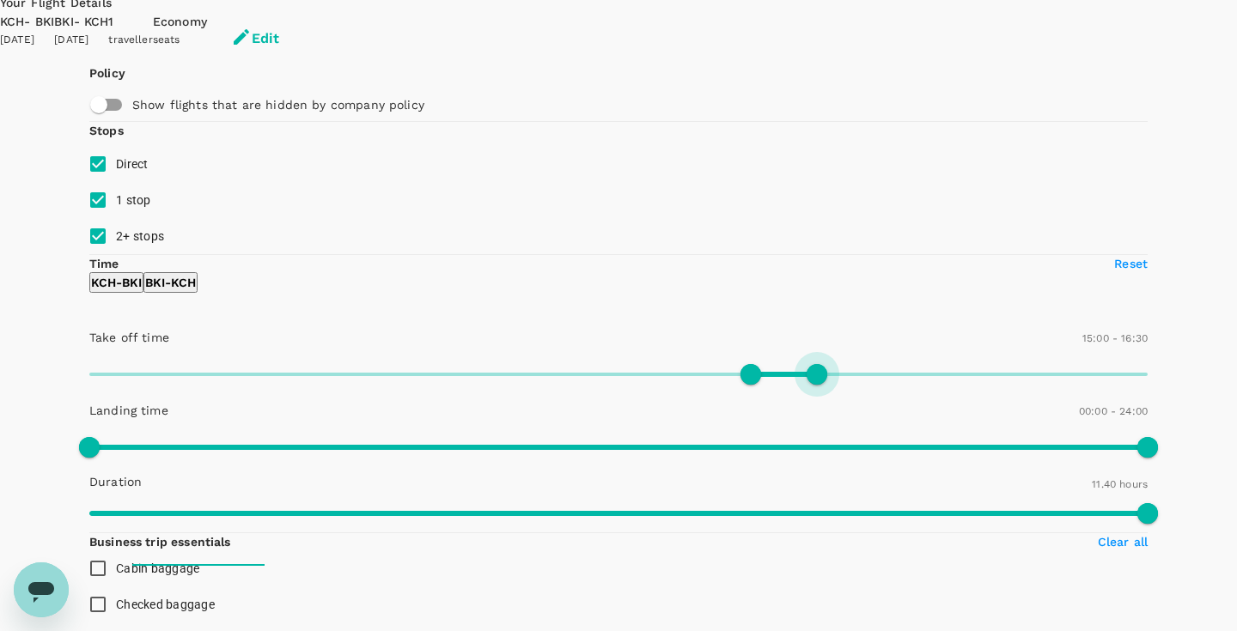
type input "960"
drag, startPoint x: 352, startPoint y: 442, endPoint x: 265, endPoint y: 443, distance: 87.6
click at [784, 385] on span at bounding box center [794, 374] width 21 height 21
type input "810"
click at [674, 385] on span at bounding box center [684, 374] width 21 height 21
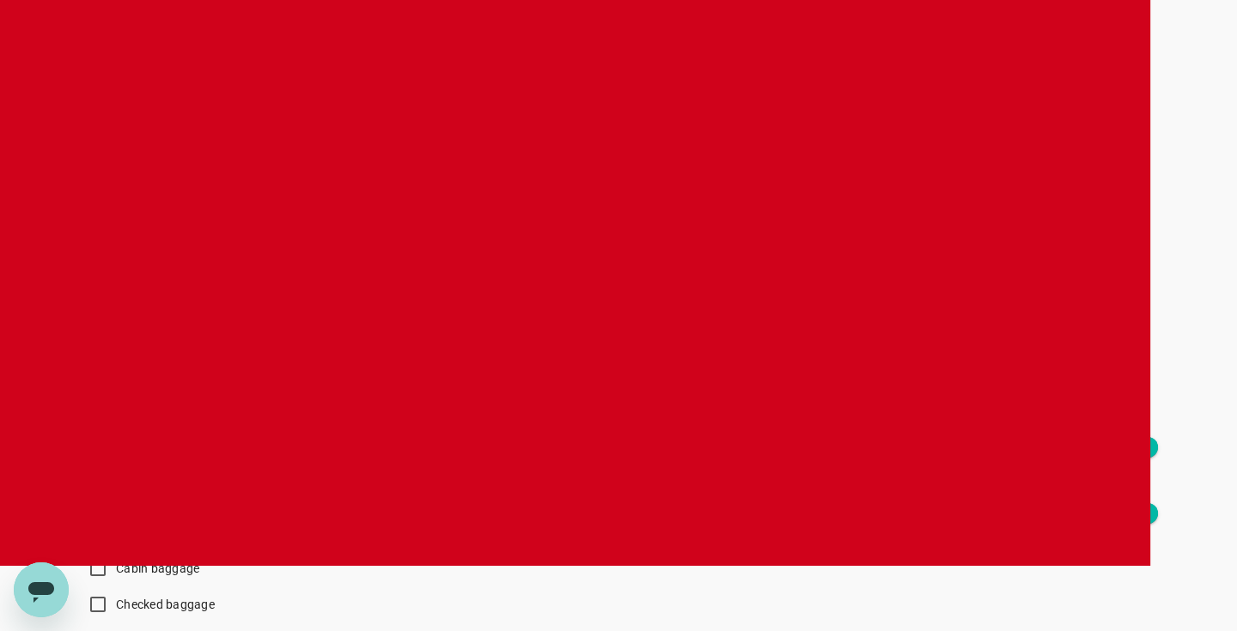
type input "MYR"
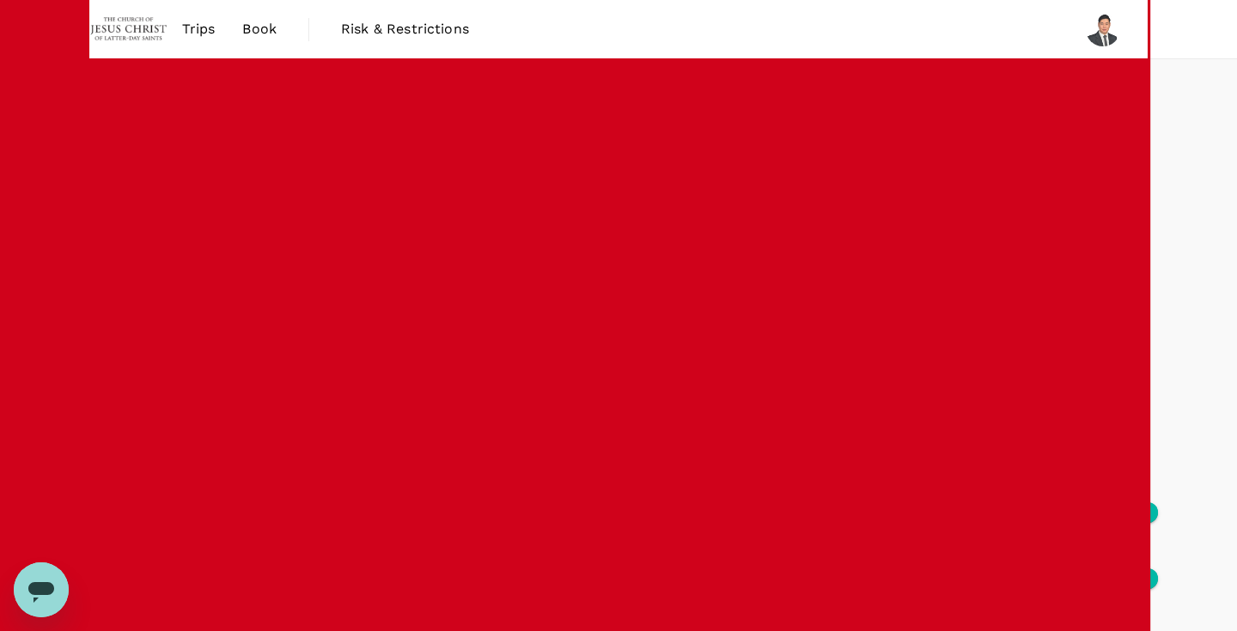
scroll to position [0, 0]
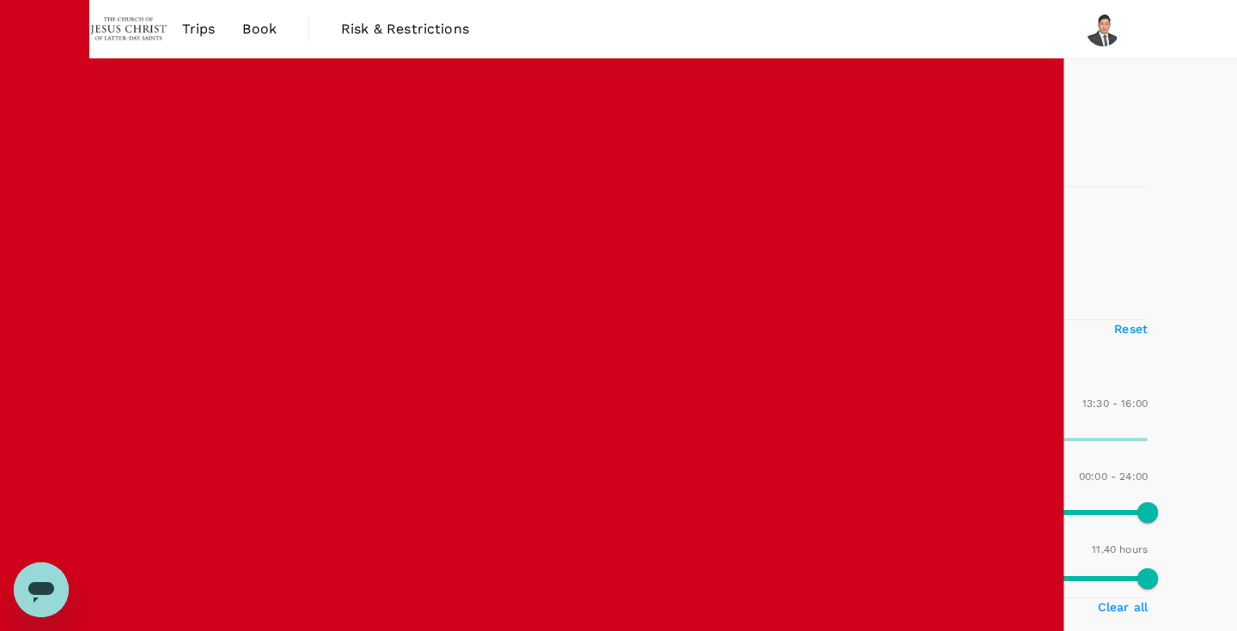
type input "1050"
drag, startPoint x: 264, startPoint y: 512, endPoint x: 283, endPoint y: 512, distance: 19.8
click at [850, 450] on span at bounding box center [860, 439] width 21 height 21
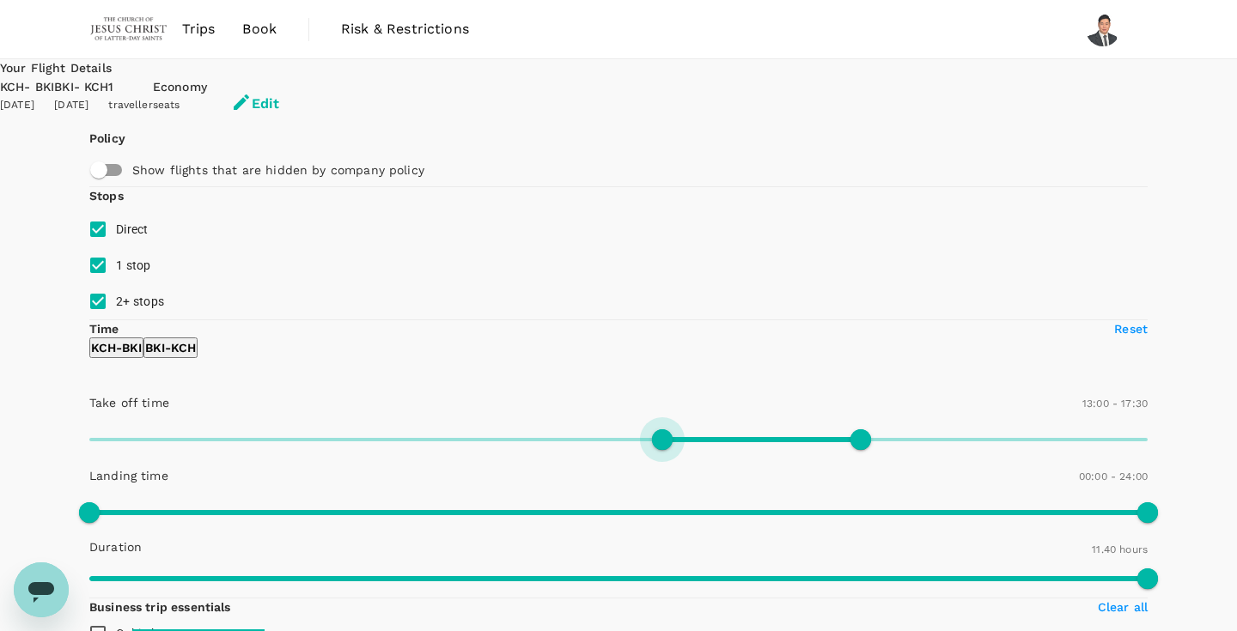
type input "690"
drag, startPoint x: 236, startPoint y: 516, endPoint x: 216, endPoint y: 516, distance: 20.6
click at [586, 450] on span at bounding box center [596, 439] width 21 height 21
